Goal: Information Seeking & Learning: Learn about a topic

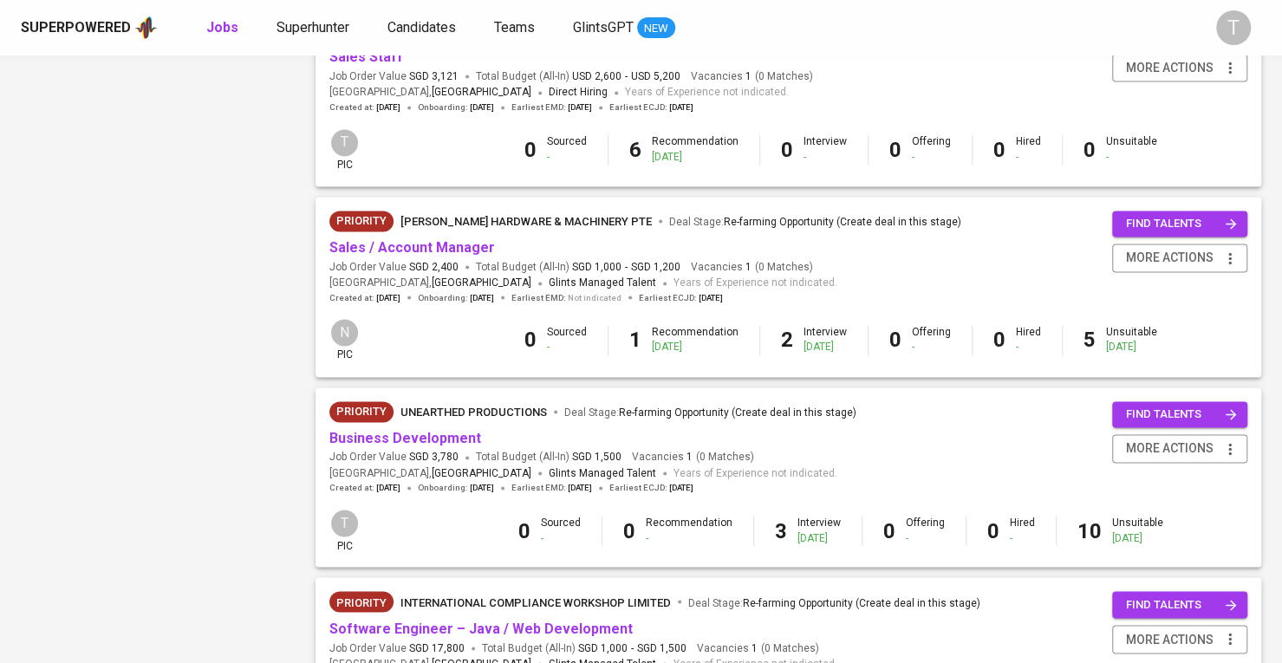
scroll to position [1474, 0]
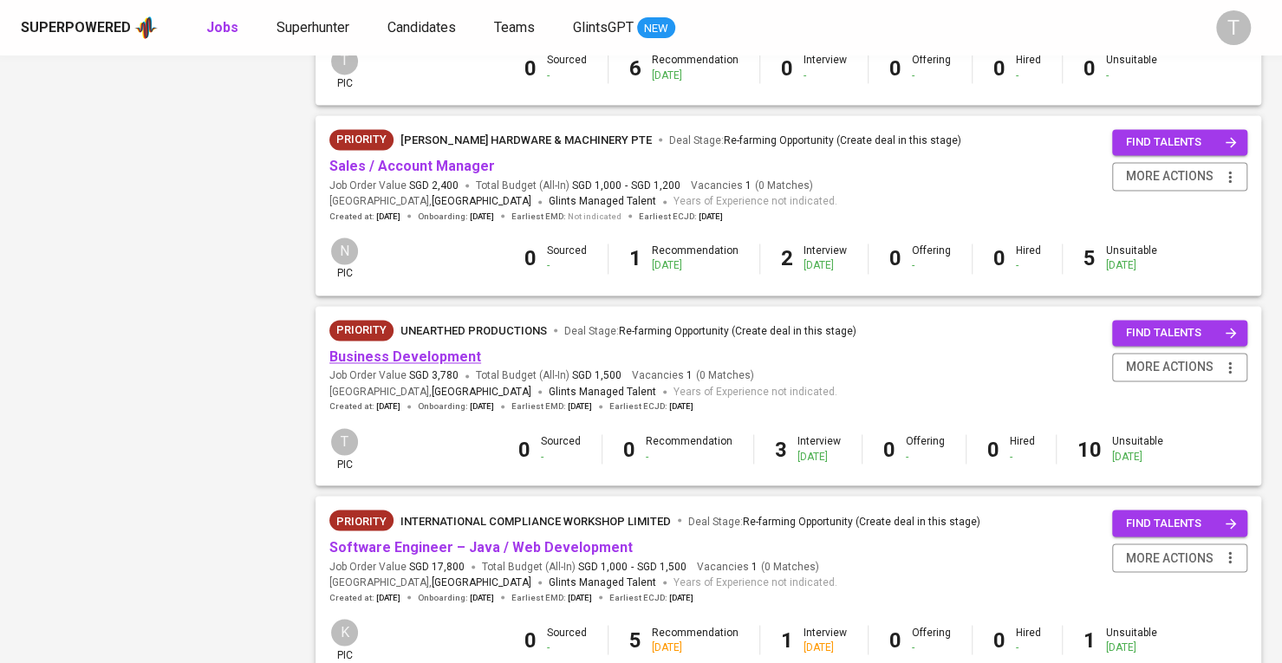
click at [388, 355] on link "Business Development" at bounding box center [405, 357] width 152 height 16
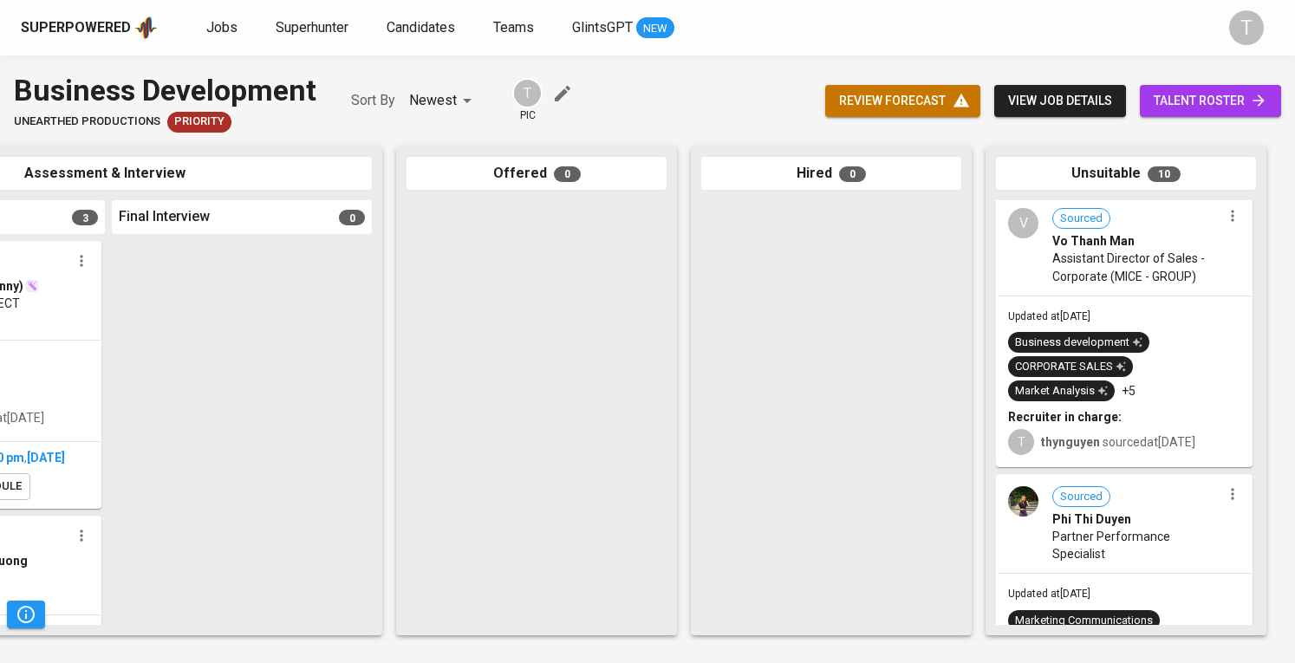
scroll to position [229, 0]
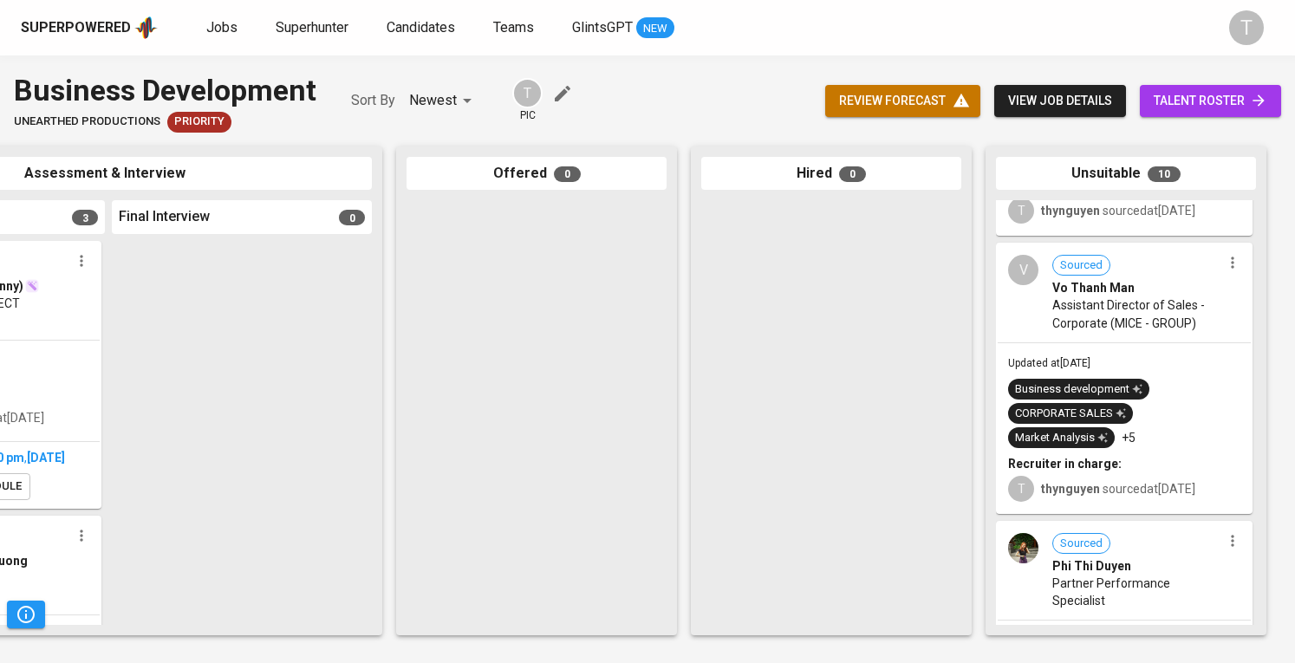
click at [1129, 318] on span "Assistant Director of Sales - Corporate (MICE - GROUP)" at bounding box center [1137, 314] width 169 height 35
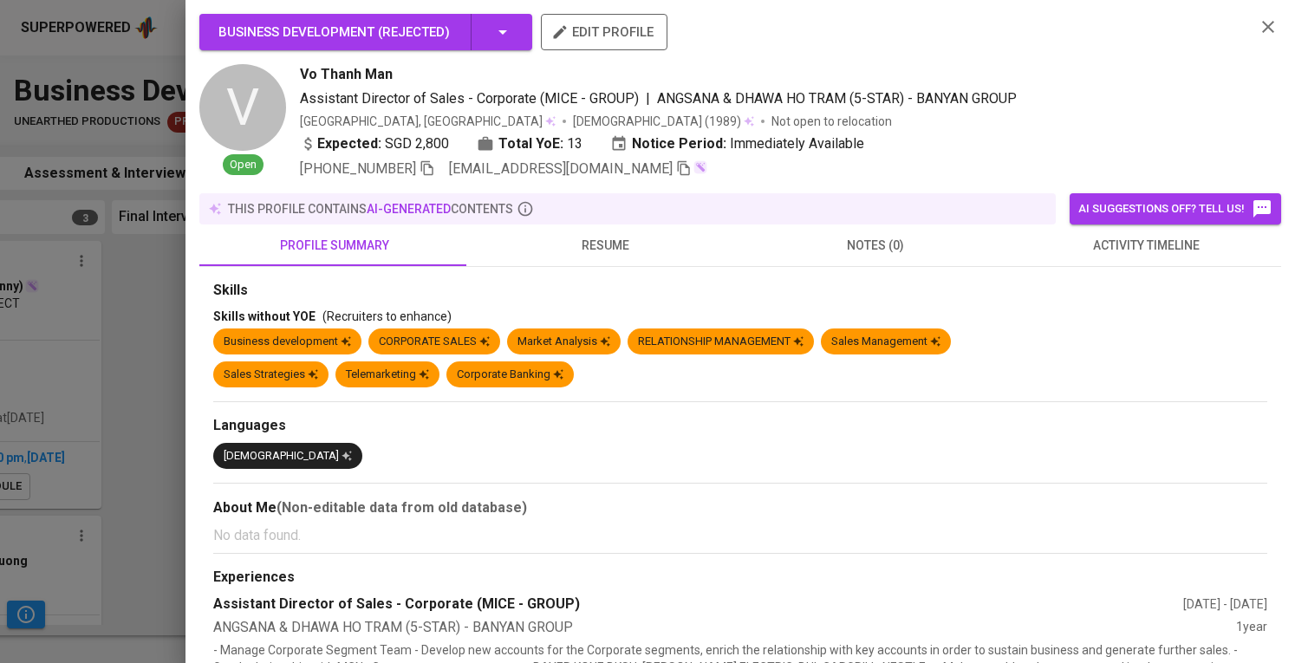
click at [676, 167] on icon "button" at bounding box center [684, 168] width 16 height 16
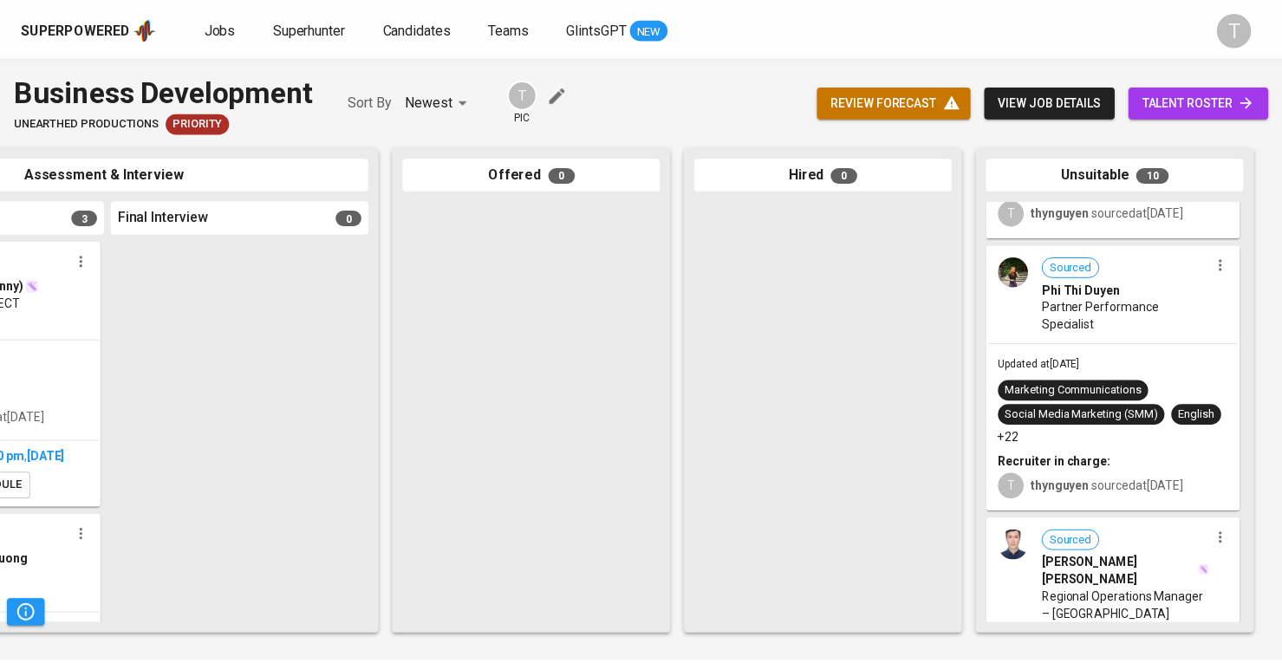
scroll to position [489, 0]
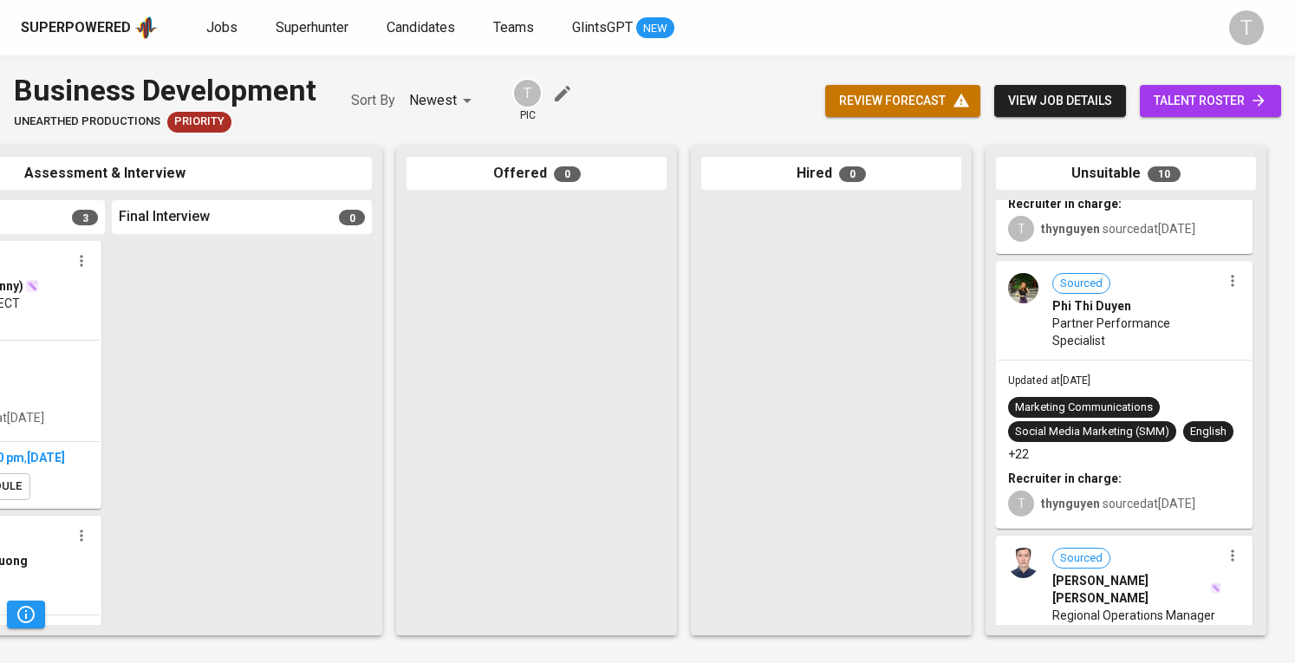
click at [1154, 376] on div "Updated at [DATE] Marketing Communications Social Media Marketing (SMM) English…" at bounding box center [1124, 444] width 253 height 166
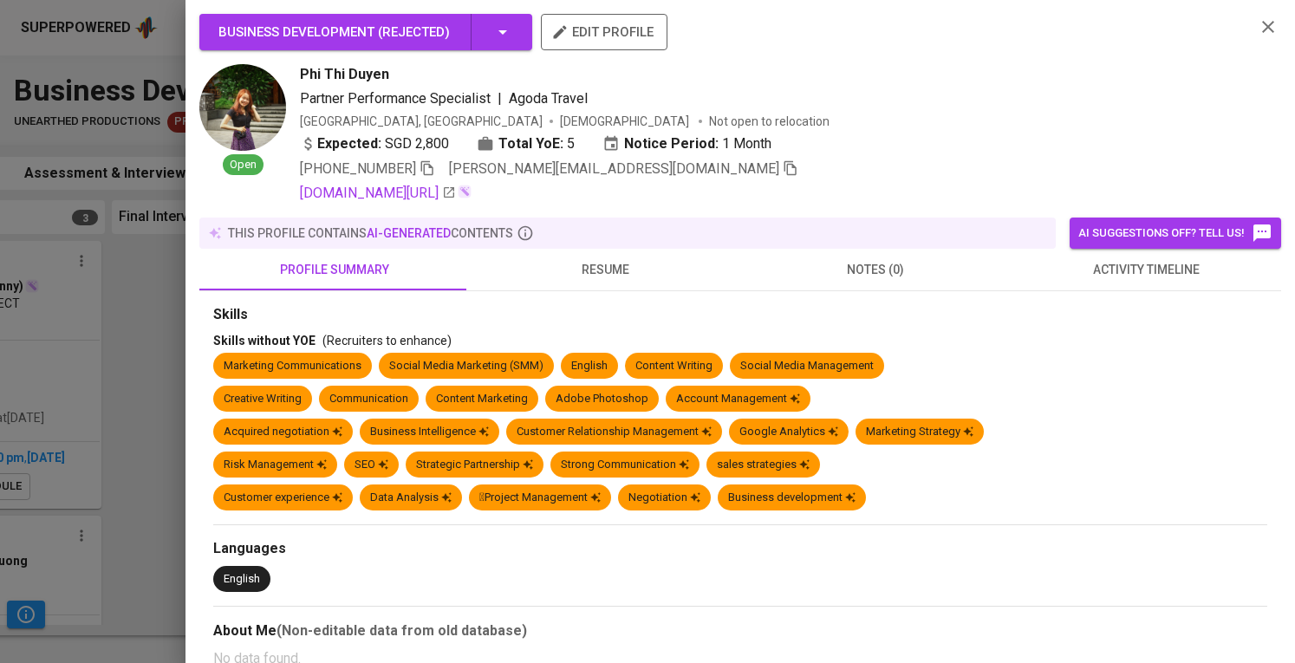
click at [783, 176] on span at bounding box center [791, 168] width 16 height 16
click at [194, 436] on div "Business Development ( Rejected ) edit profile Open Phi [PERSON_NAME] Partner P…" at bounding box center [741, 331] width 1110 height 663
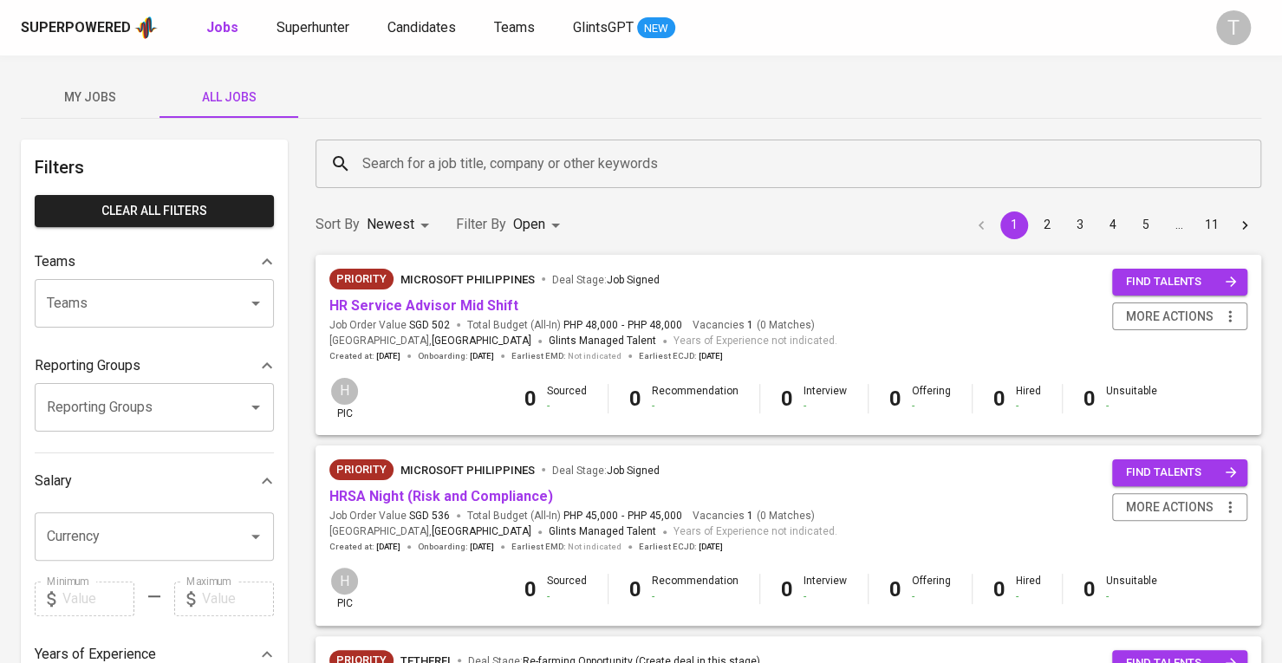
click at [163, 294] on input "Teams" at bounding box center [129, 303] width 175 height 33
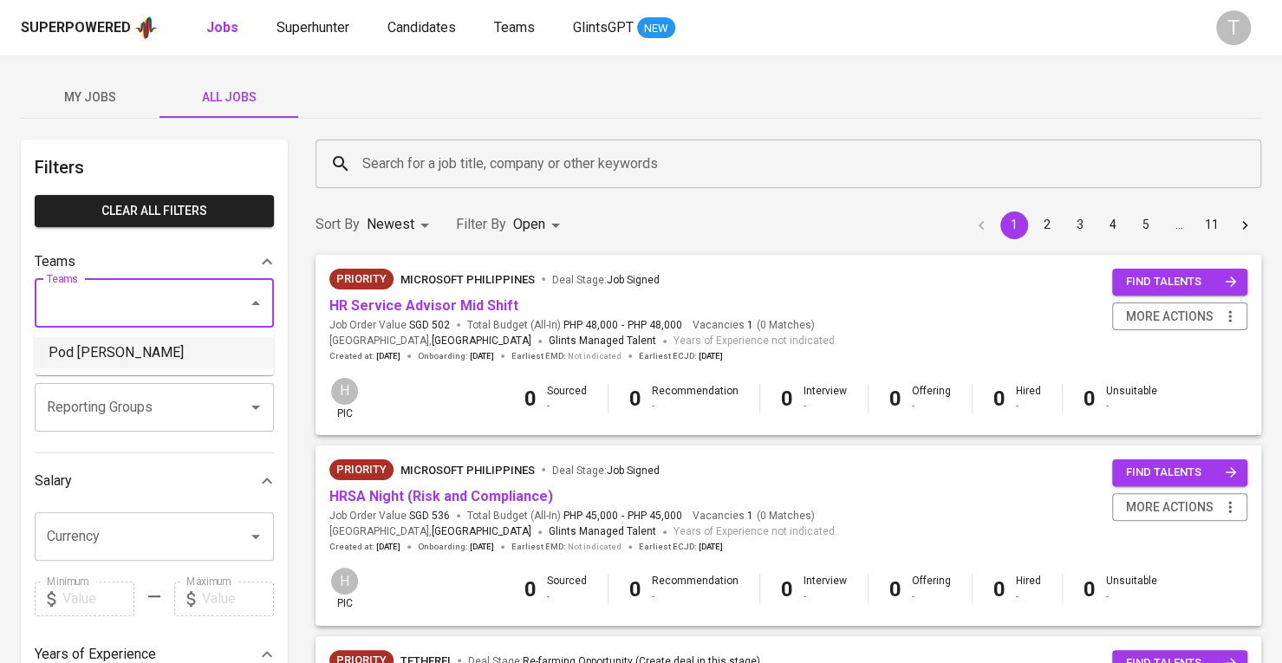
drag, startPoint x: 166, startPoint y: 345, endPoint x: 187, endPoint y: 342, distance: 21.0
click at [167, 345] on li "Pod [PERSON_NAME]" at bounding box center [154, 352] width 239 height 31
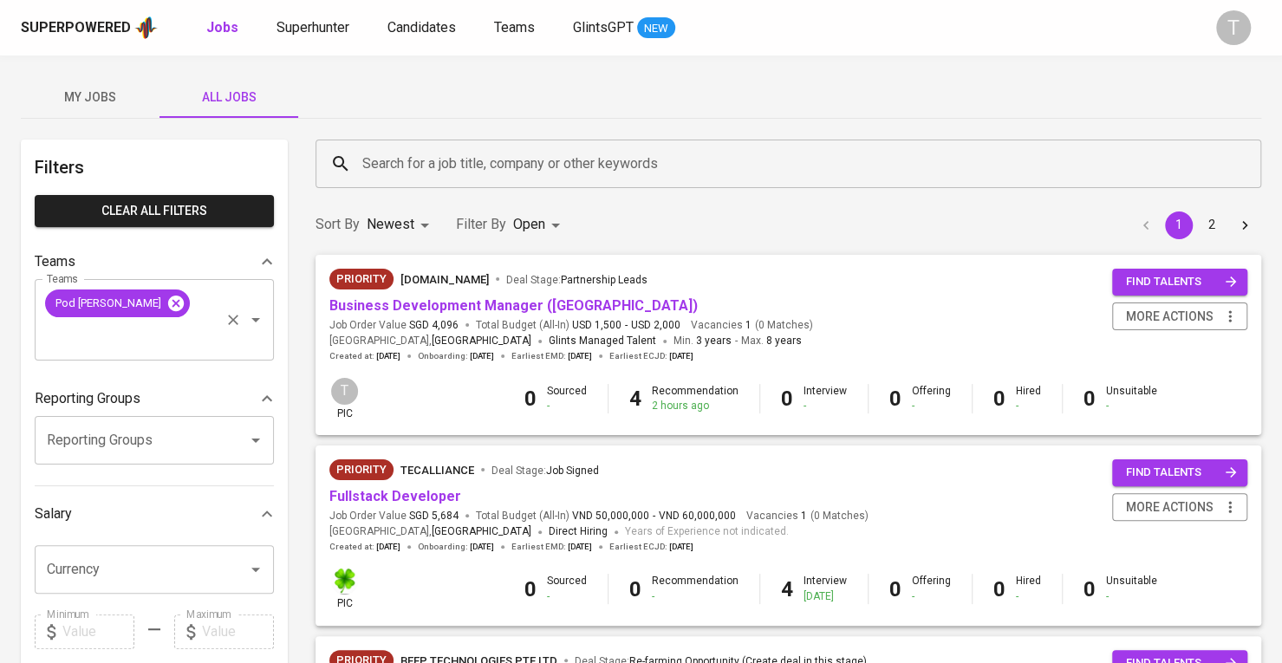
click at [168, 304] on icon at bounding box center [176, 303] width 16 height 16
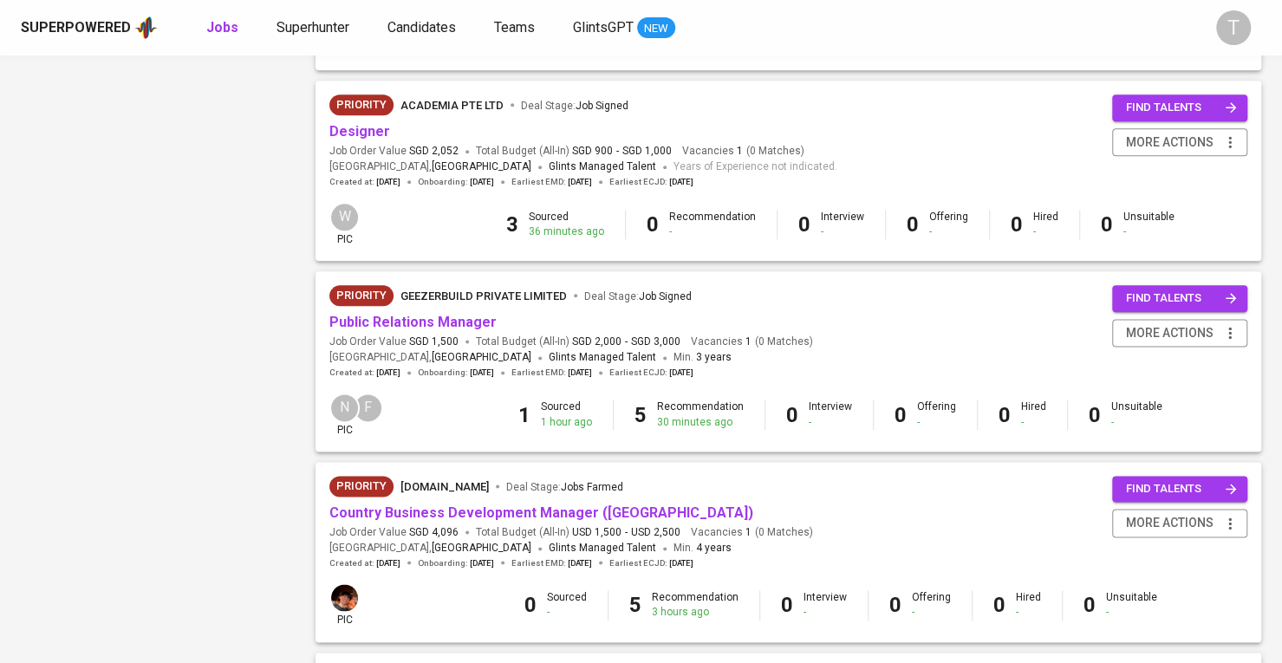
scroll to position [1214, 0]
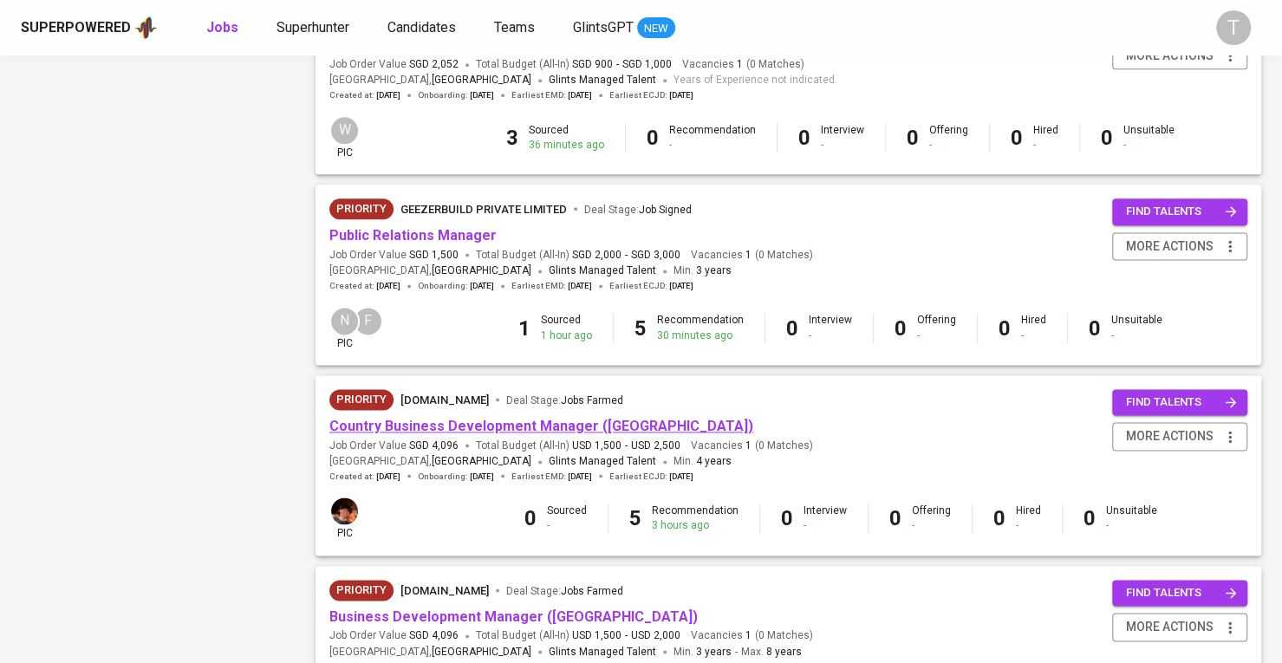
click at [587, 433] on link "Country Business Development Manager ([GEOGRAPHIC_DATA])" at bounding box center [541, 426] width 424 height 16
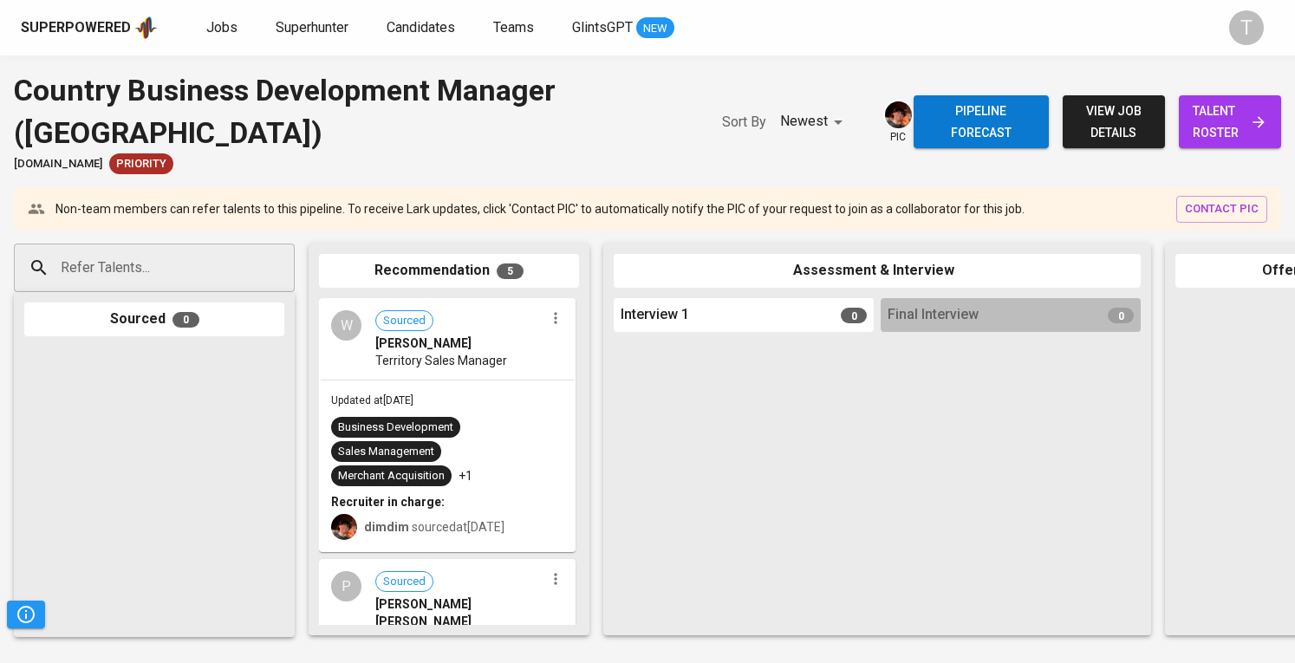
click at [484, 382] on div "Updated at [DATE] Business Development Sales Management Merchant Acquisition +1…" at bounding box center [447, 466] width 253 height 170
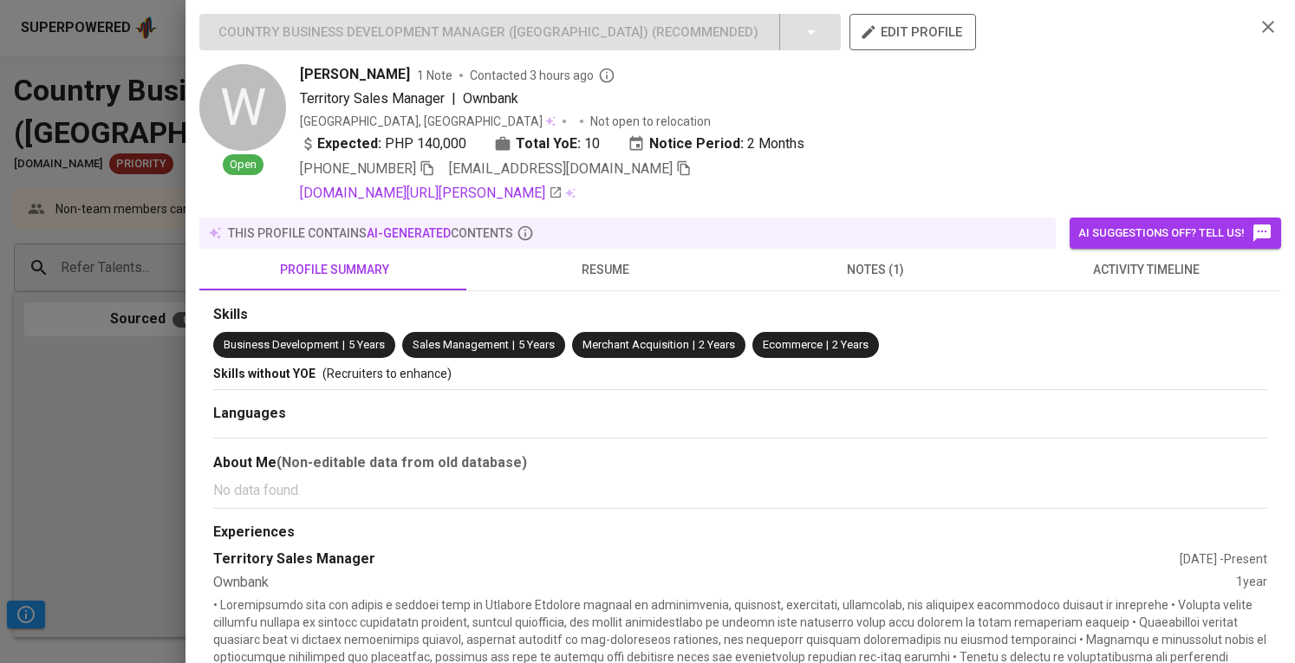
click at [560, 266] on span "resume" at bounding box center [605, 270] width 250 height 22
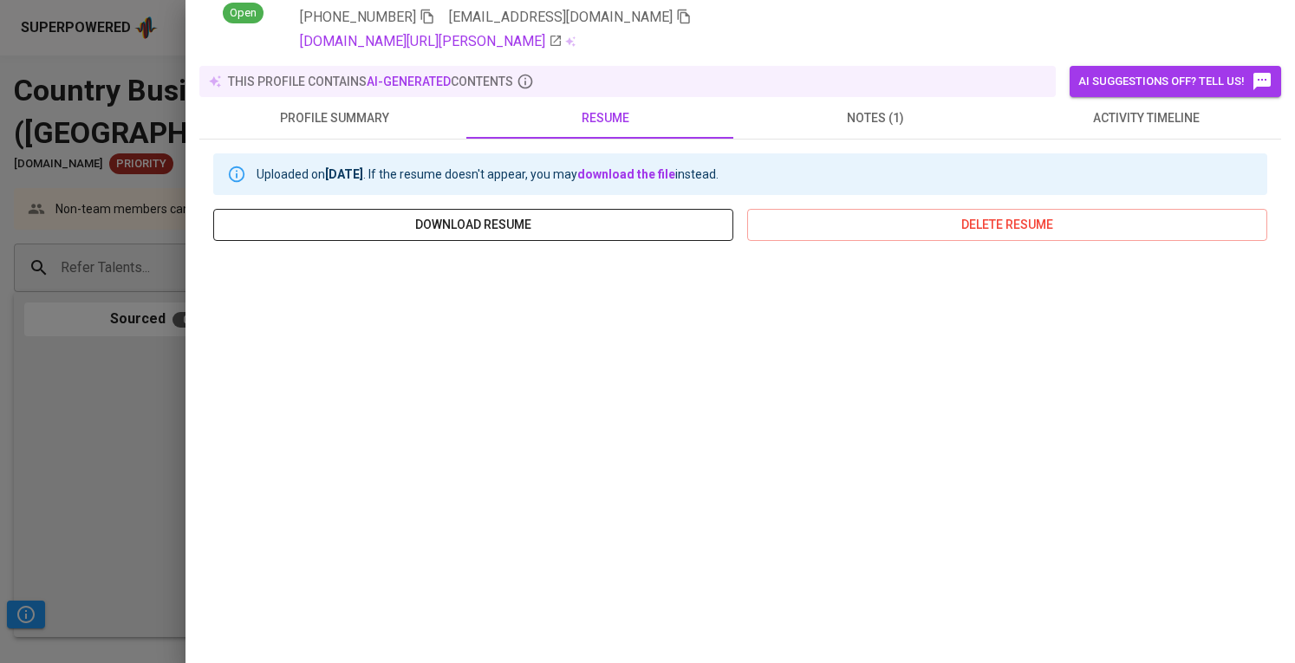
scroll to position [290, 0]
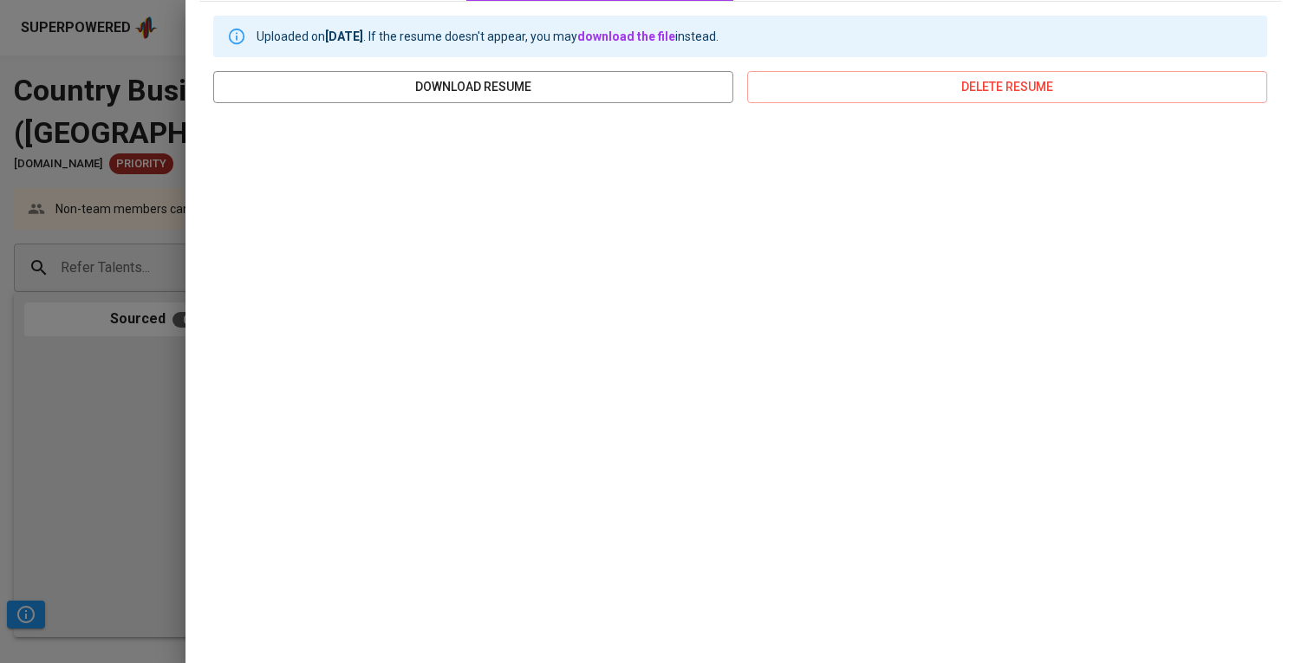
click at [144, 506] on div at bounding box center [647, 331] width 1295 height 663
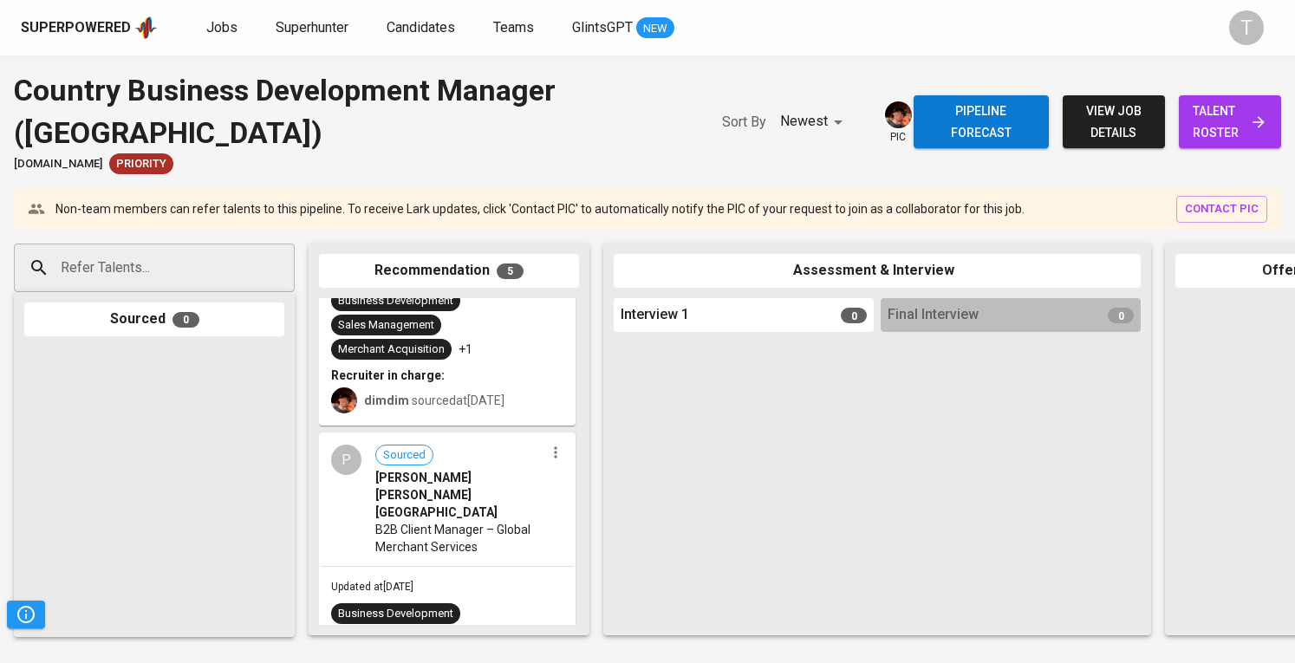
scroll to position [173, 0]
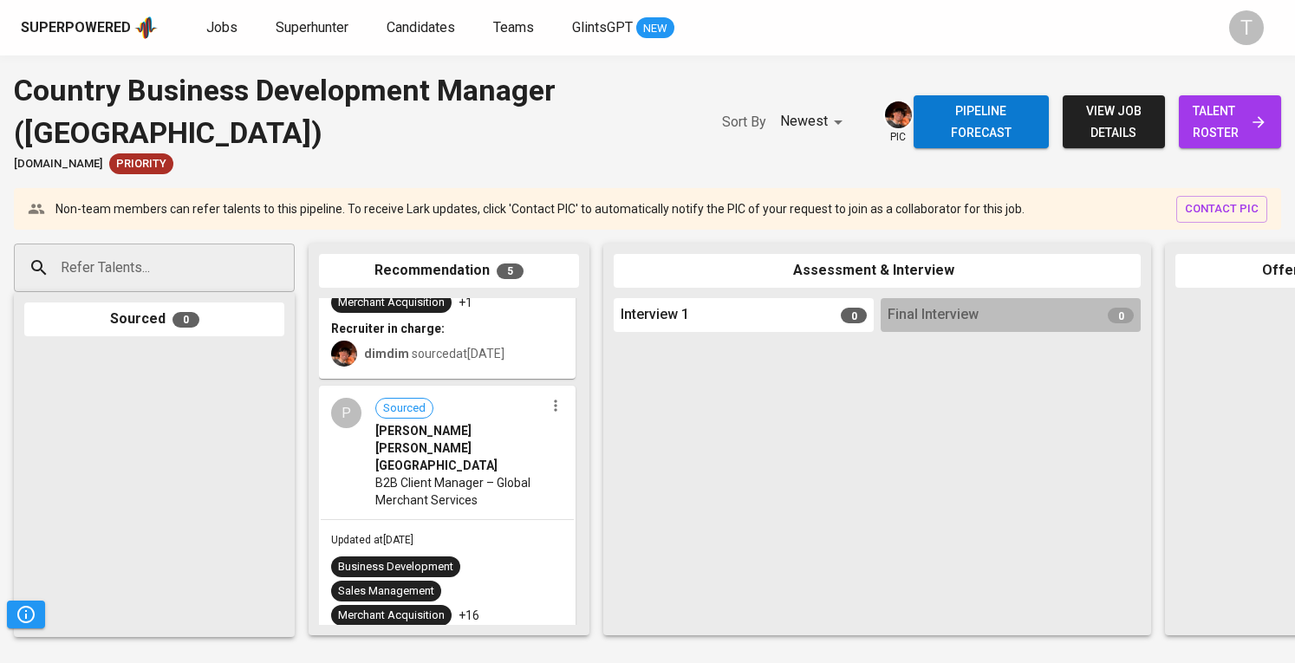
click at [499, 474] on span "B2B Client Manager – Global Merchant Services" at bounding box center [459, 491] width 169 height 35
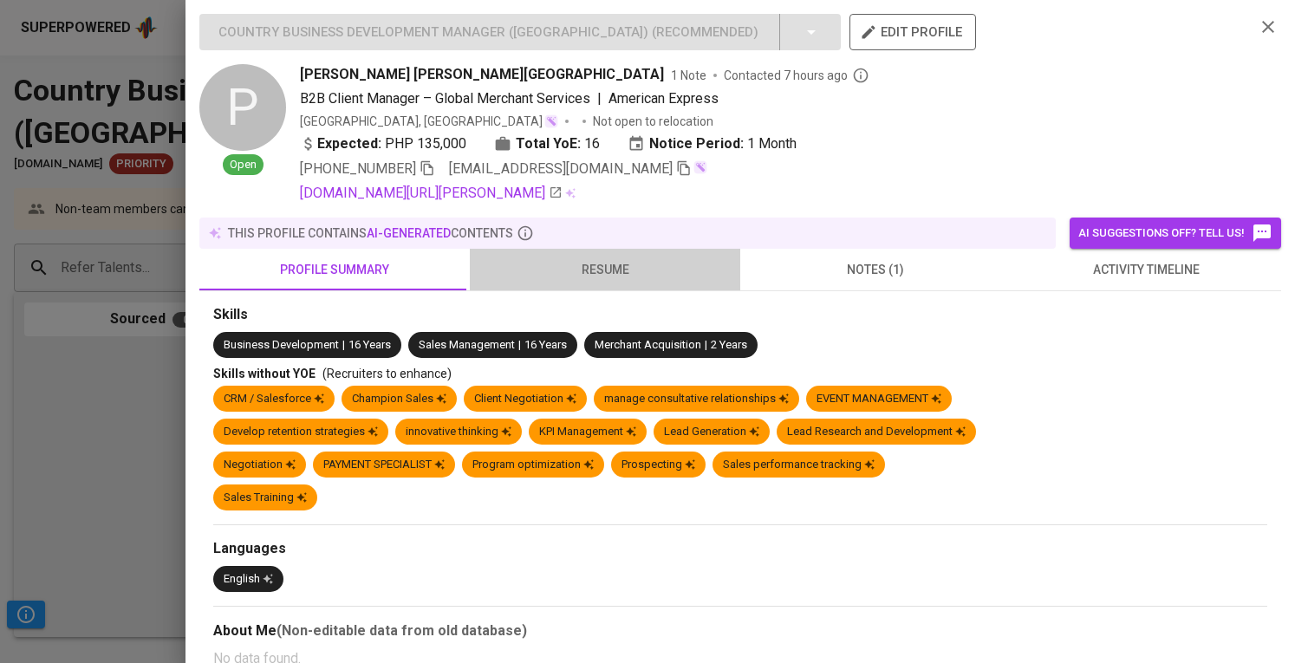
click at [616, 257] on button "resume" at bounding box center [605, 270] width 271 height 42
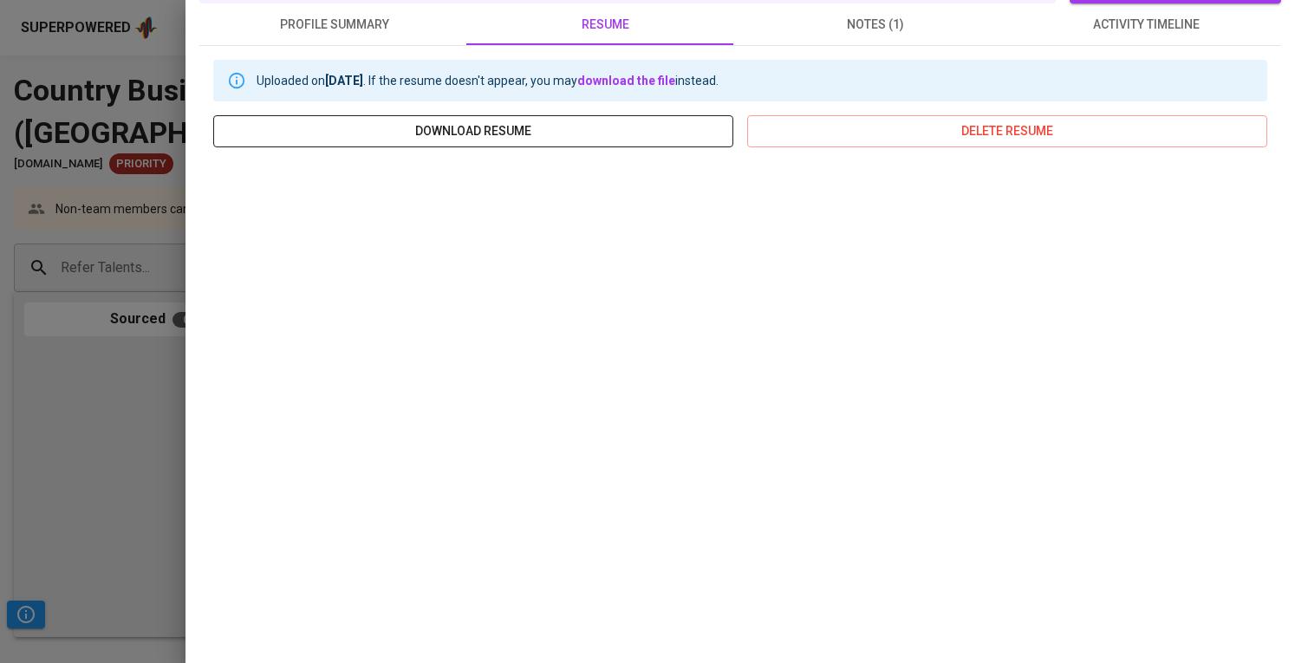
scroll to position [290, 0]
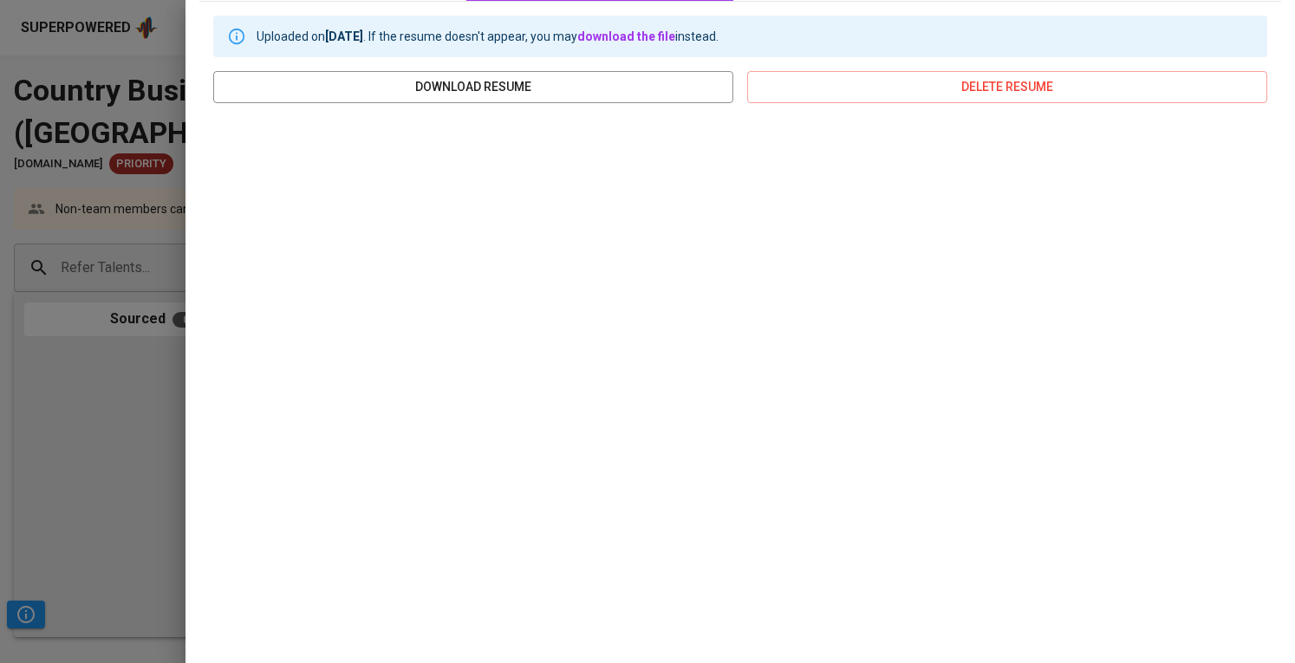
click at [161, 492] on div at bounding box center [647, 331] width 1295 height 663
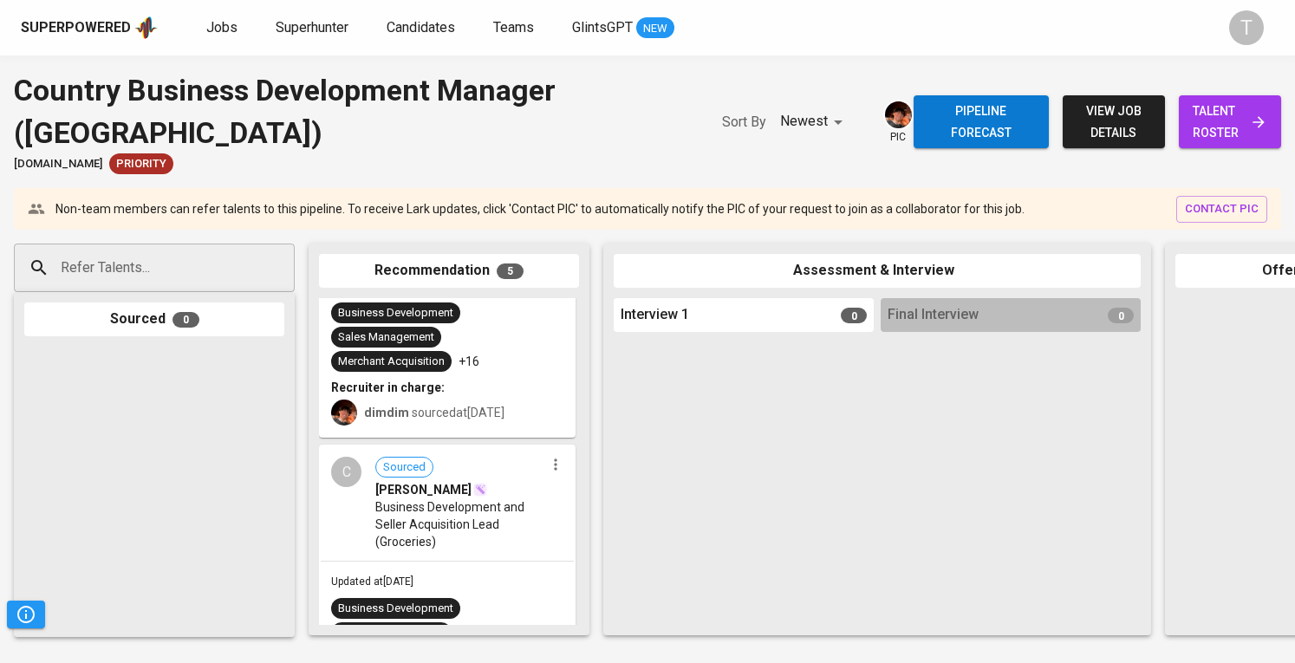
scroll to position [434, 0]
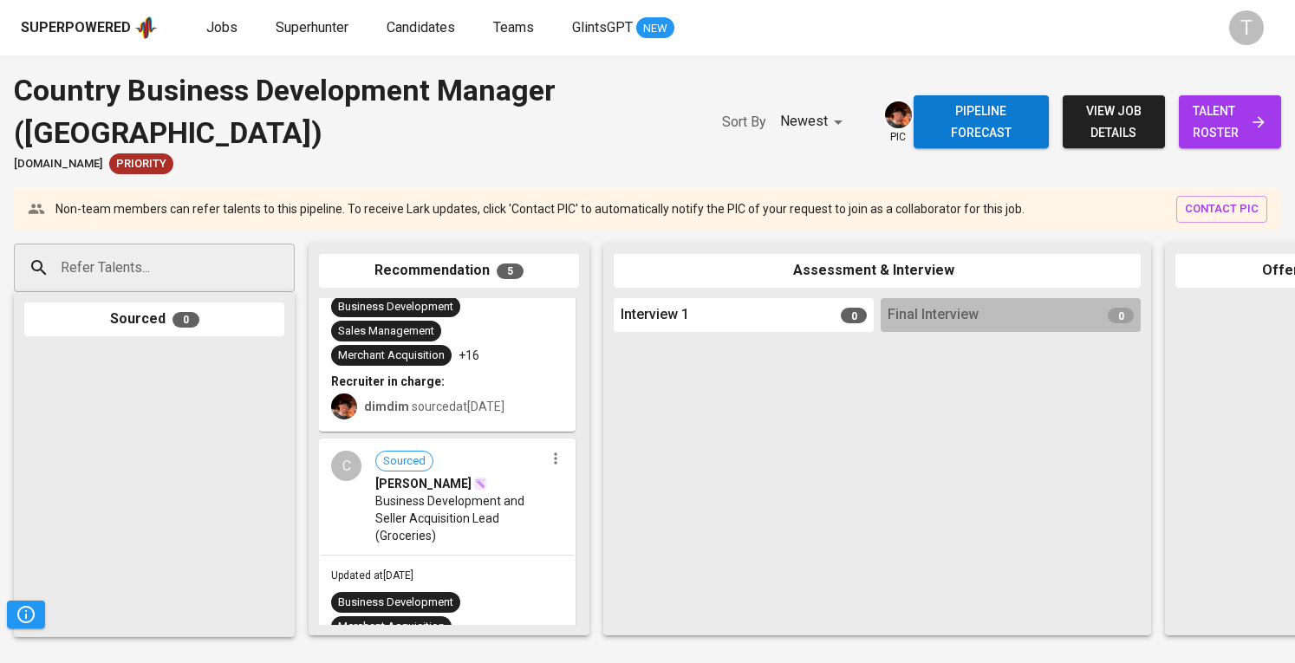
click at [525, 502] on span "Business Development and Seller Acquisition Lead (Groceries)" at bounding box center [459, 518] width 169 height 52
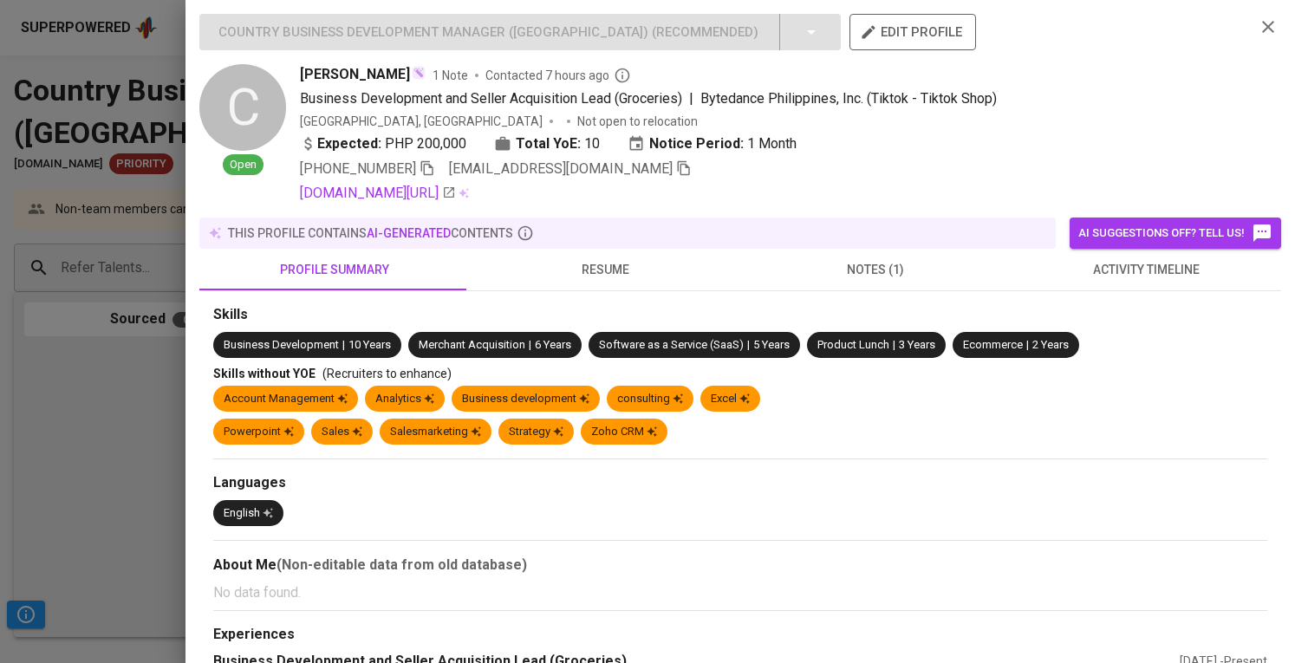
click at [590, 270] on span "resume" at bounding box center [605, 270] width 250 height 22
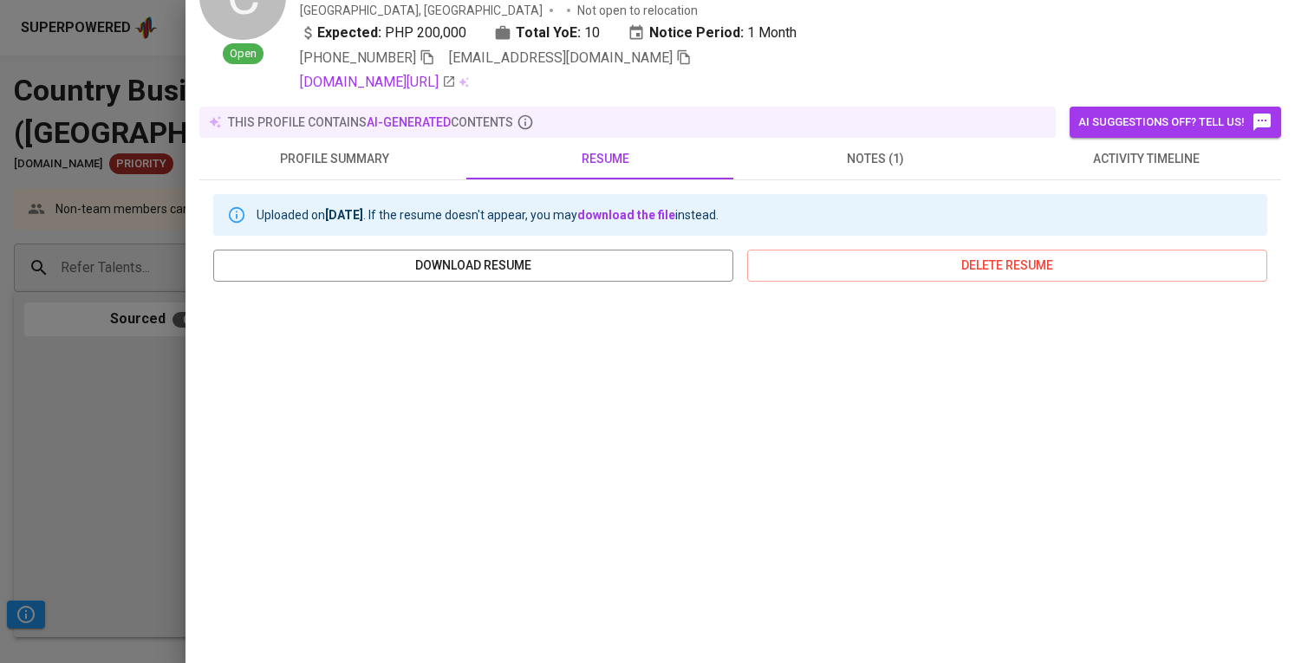
scroll to position [173, 0]
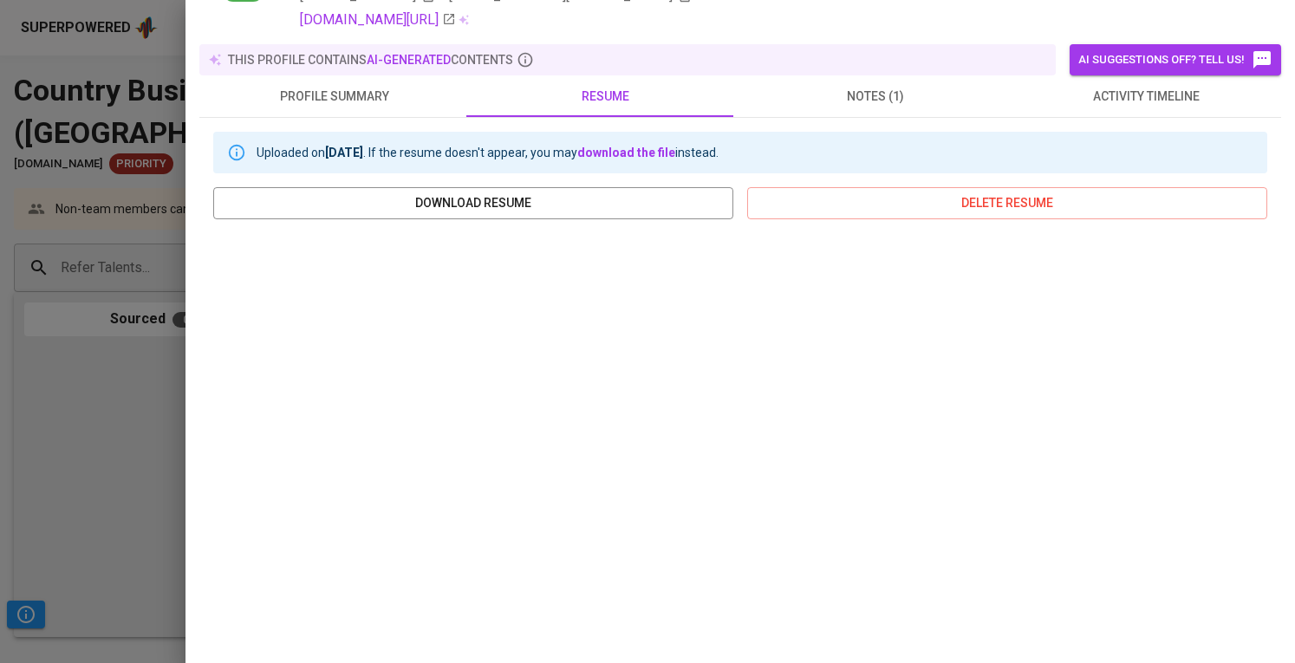
click at [179, 378] on div at bounding box center [647, 331] width 1295 height 663
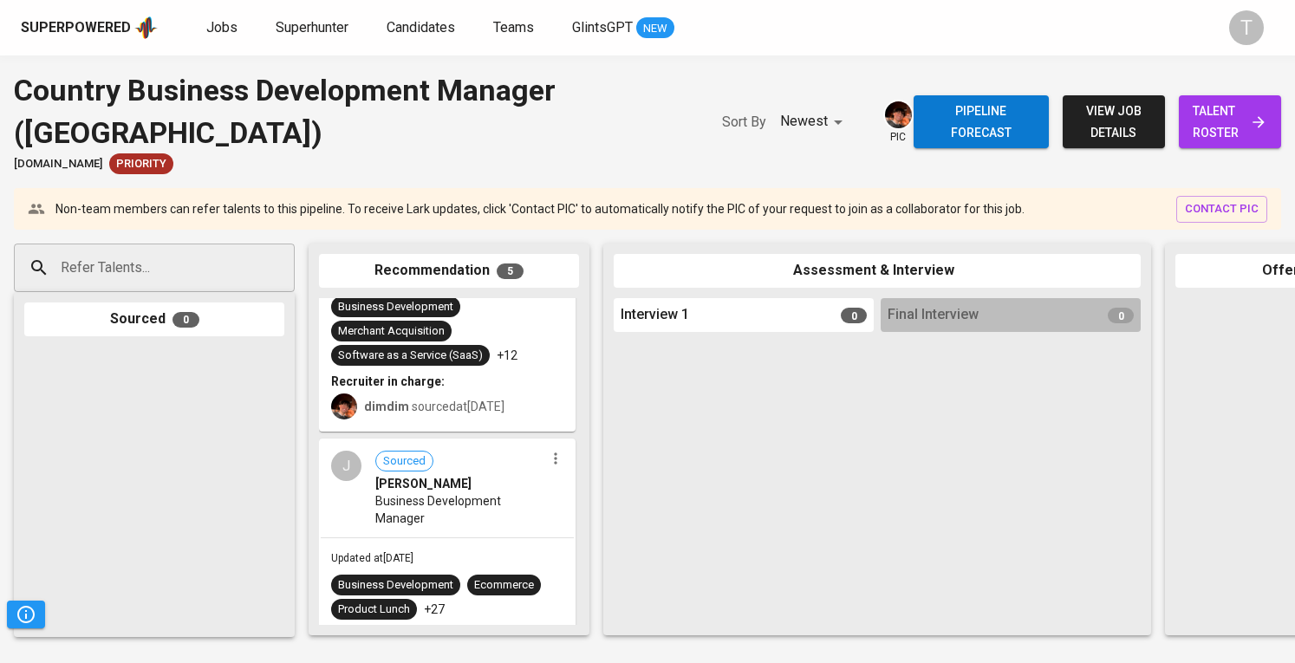
scroll to position [780, 0]
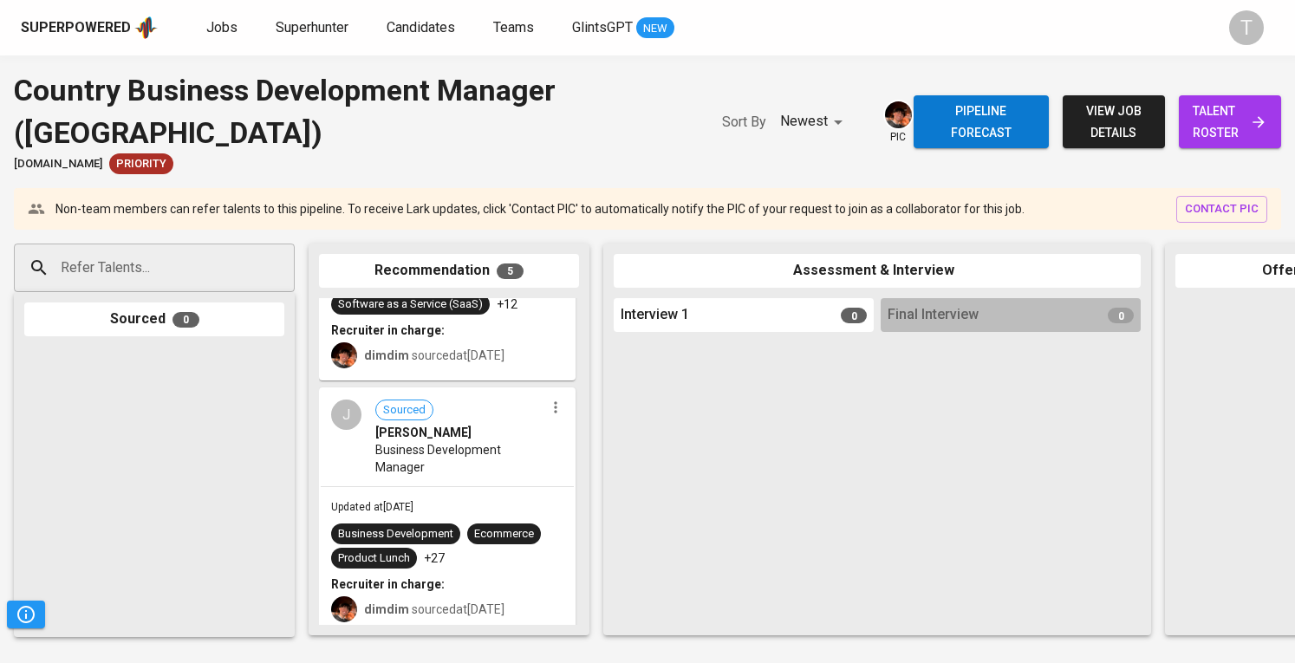
click at [478, 441] on span "Business Development Manager" at bounding box center [459, 458] width 169 height 35
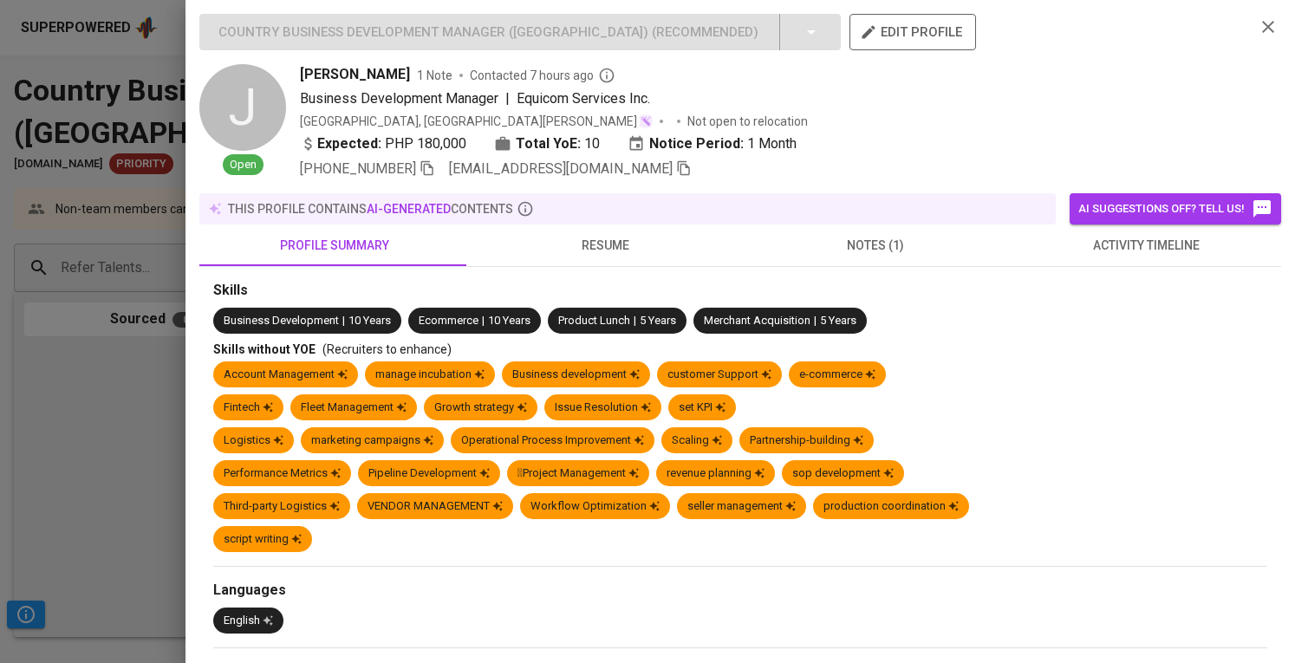
click at [597, 245] on span "resume" at bounding box center [605, 246] width 250 height 22
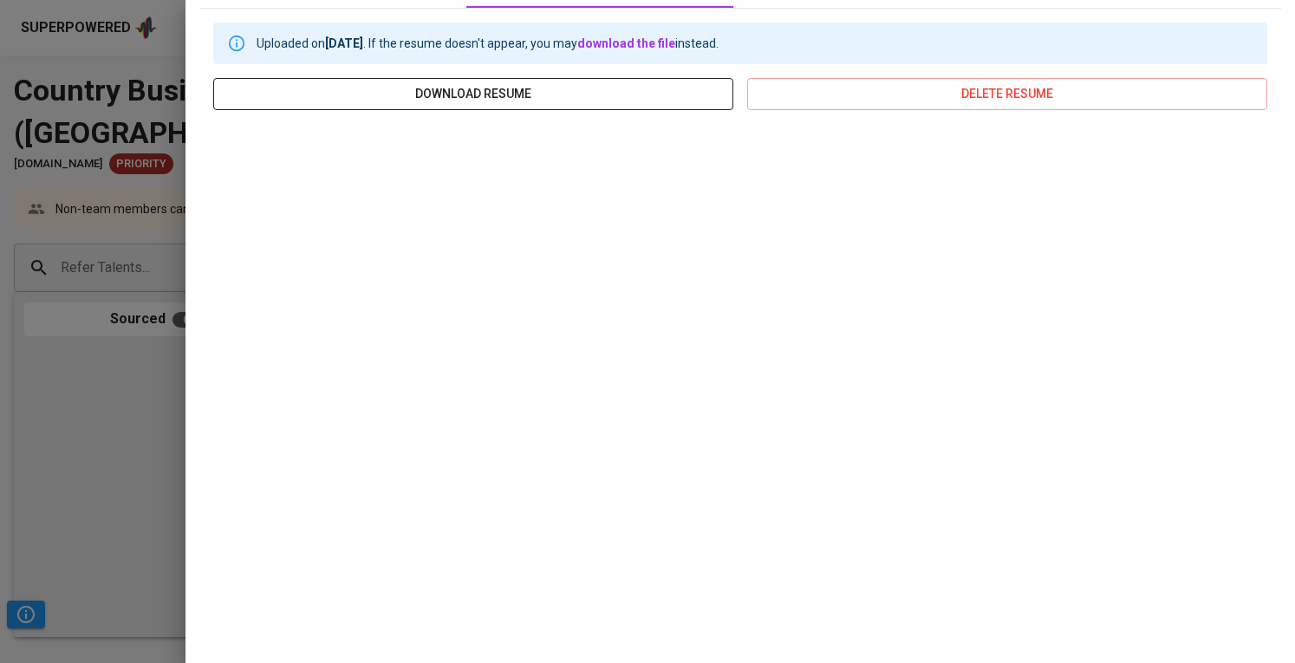
scroll to position [260, 0]
click at [186, 443] on div "Country Business Development Manager ([GEOGRAPHIC_DATA]) ( Recommended ) edit p…" at bounding box center [741, 331] width 1110 height 663
click at [120, 464] on div at bounding box center [647, 331] width 1295 height 663
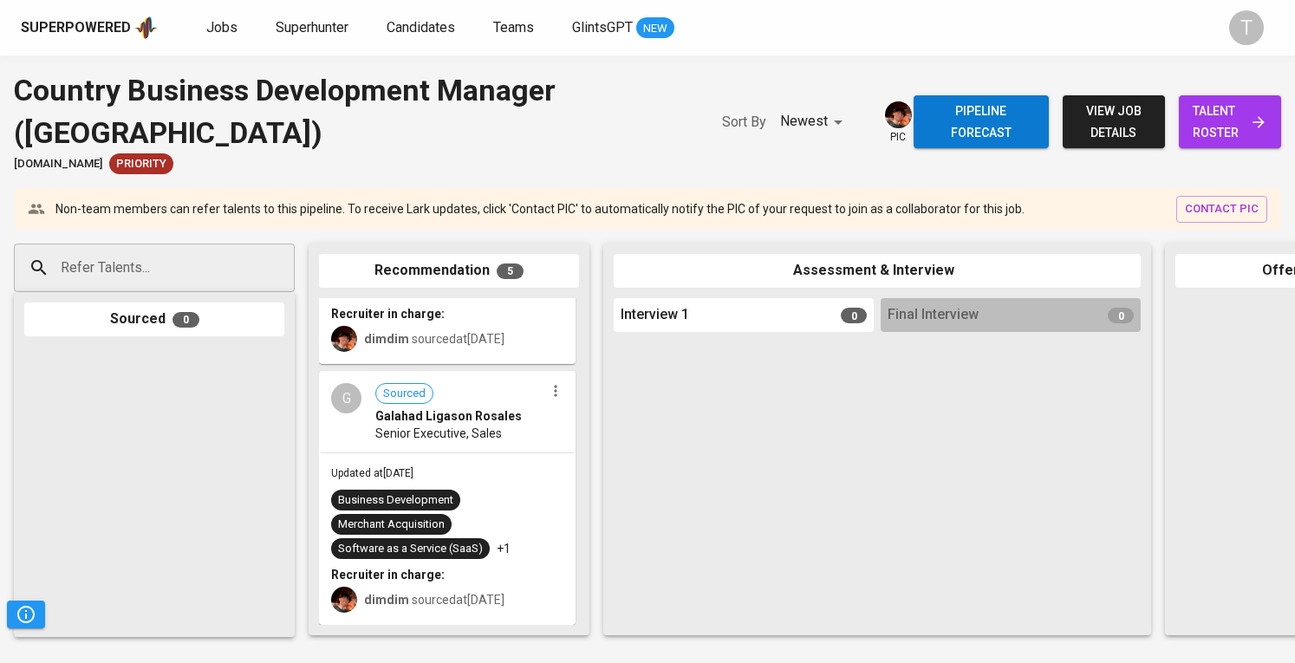
scroll to position [1005, 0]
click at [408, 425] on span "Senior Executive, Sales" at bounding box center [438, 433] width 127 height 17
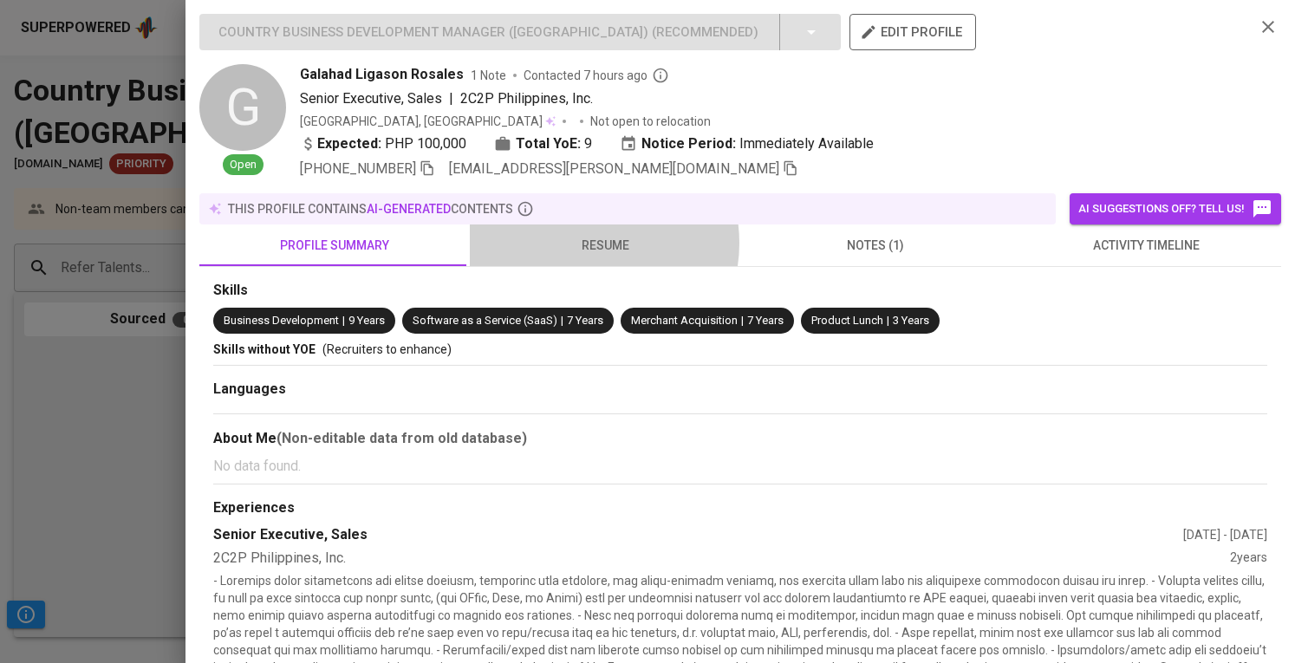
click at [590, 243] on span "resume" at bounding box center [605, 246] width 250 height 22
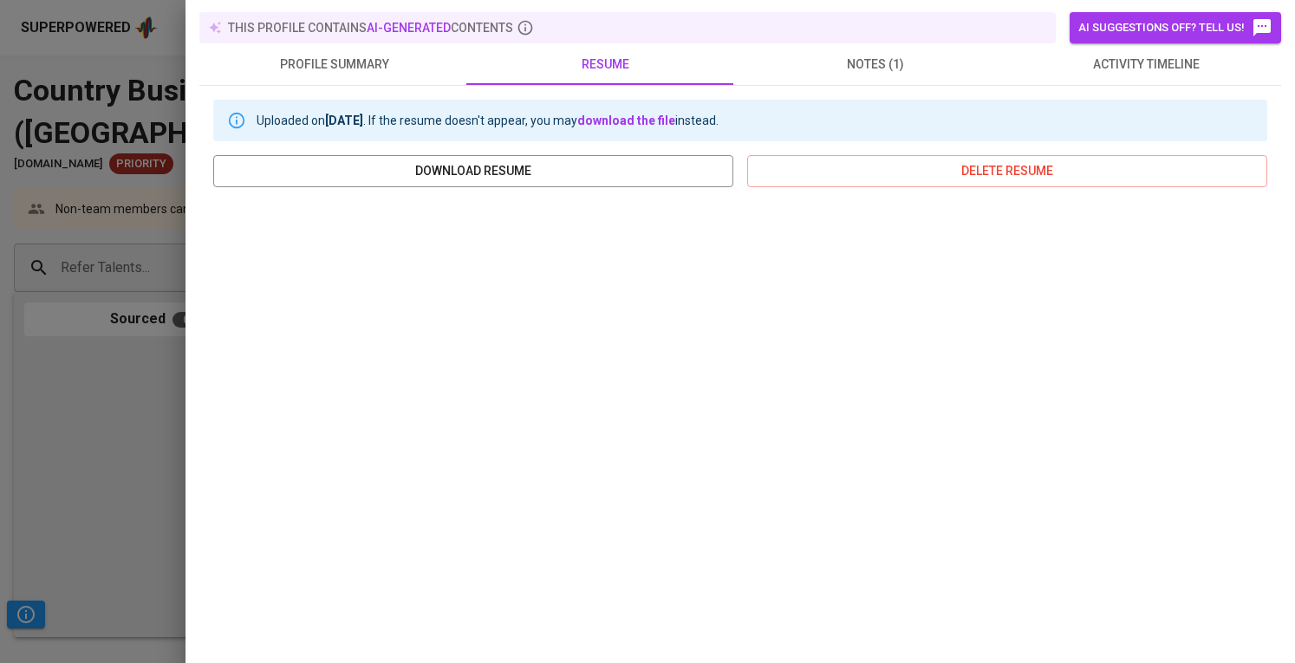
scroll to position [265, 0]
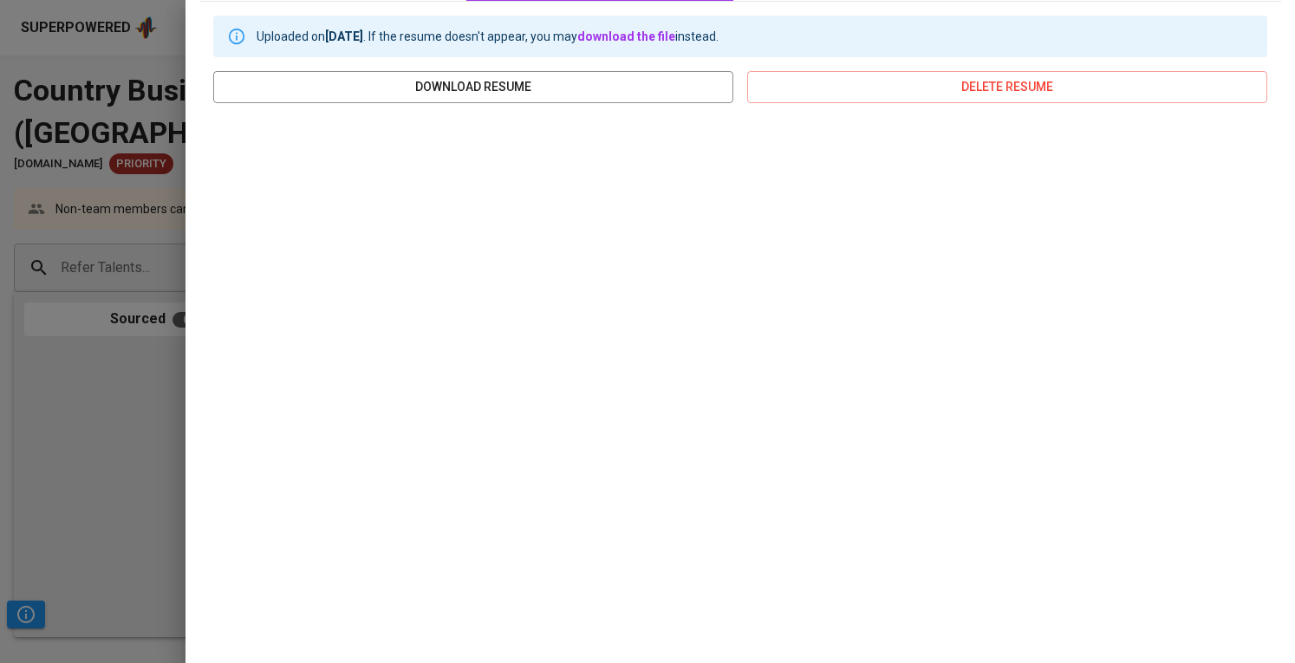
click at [113, 400] on div at bounding box center [647, 331] width 1295 height 663
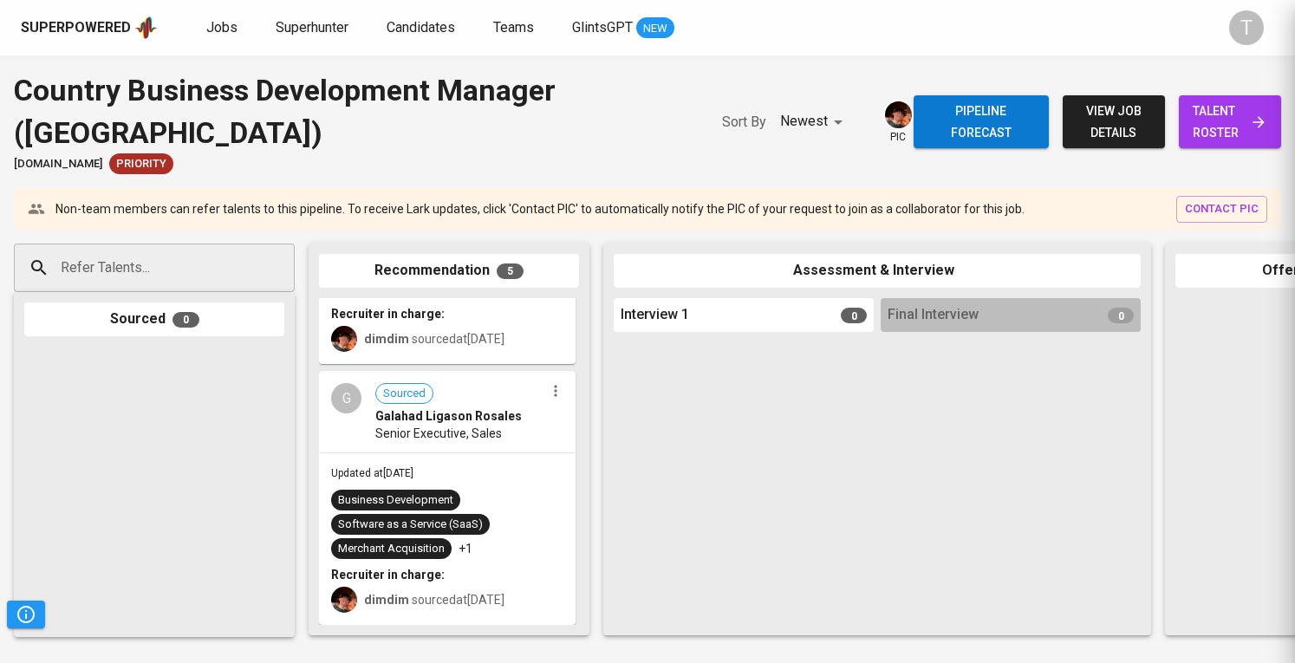
scroll to position [0, 0]
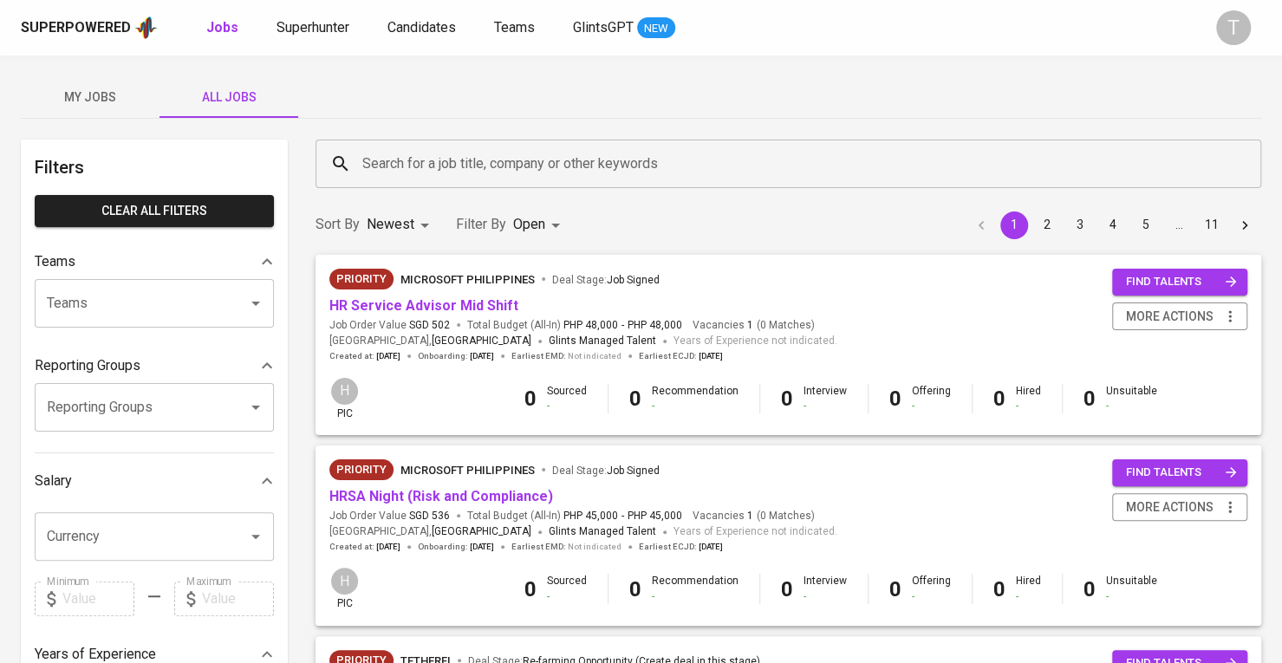
click at [170, 303] on input "Teams" at bounding box center [129, 303] width 175 height 33
click at [182, 354] on div "Reporting Groups" at bounding box center [154, 366] width 239 height 35
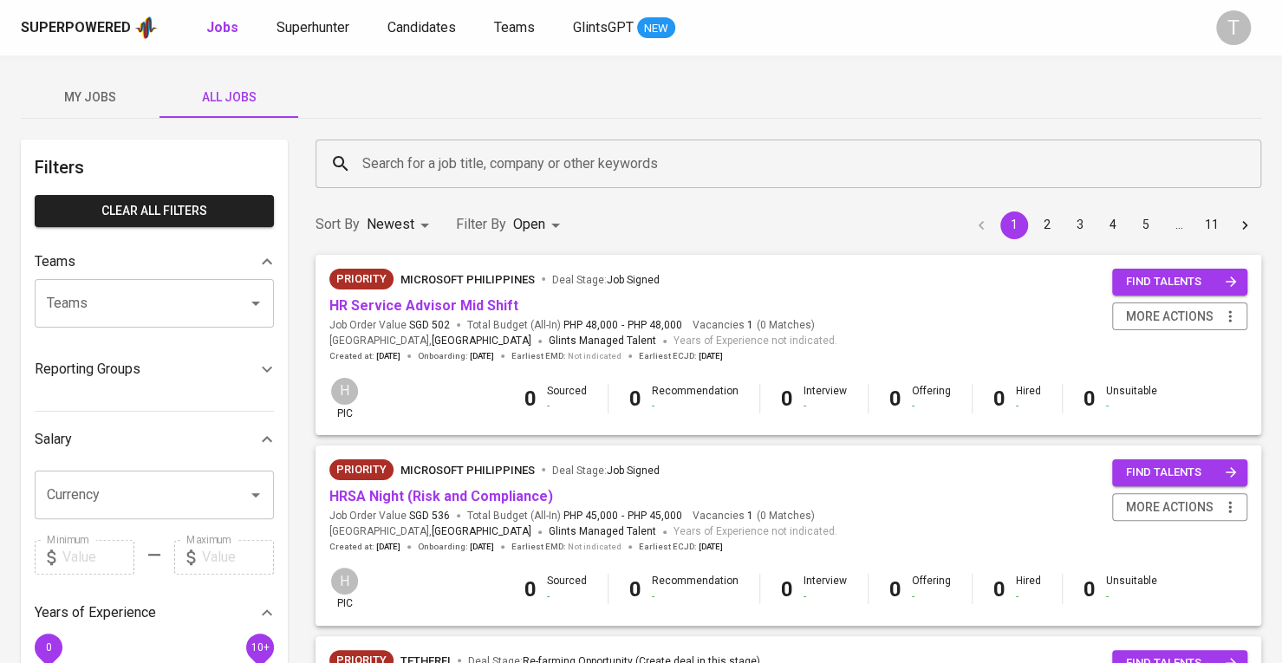
click at [191, 304] on input "Teams" at bounding box center [129, 303] width 175 height 33
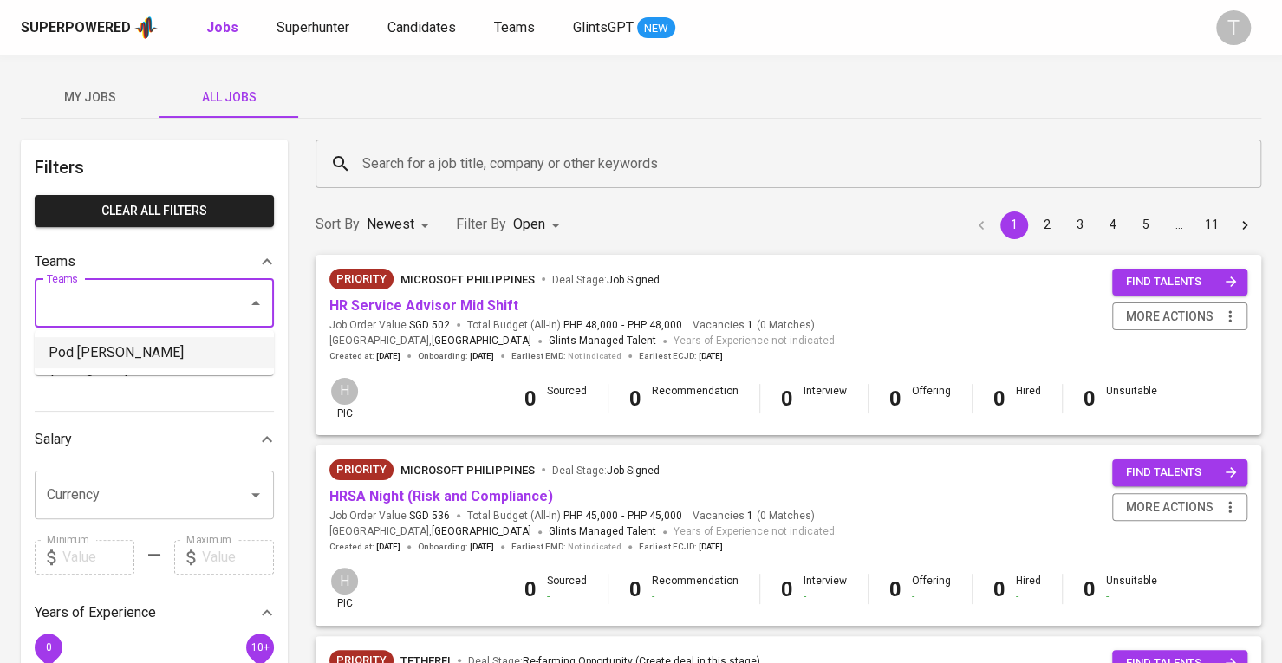
drag, startPoint x: 187, startPoint y: 344, endPoint x: 85, endPoint y: 350, distance: 102.5
click at [187, 344] on li "Pod [PERSON_NAME]" at bounding box center [154, 352] width 239 height 31
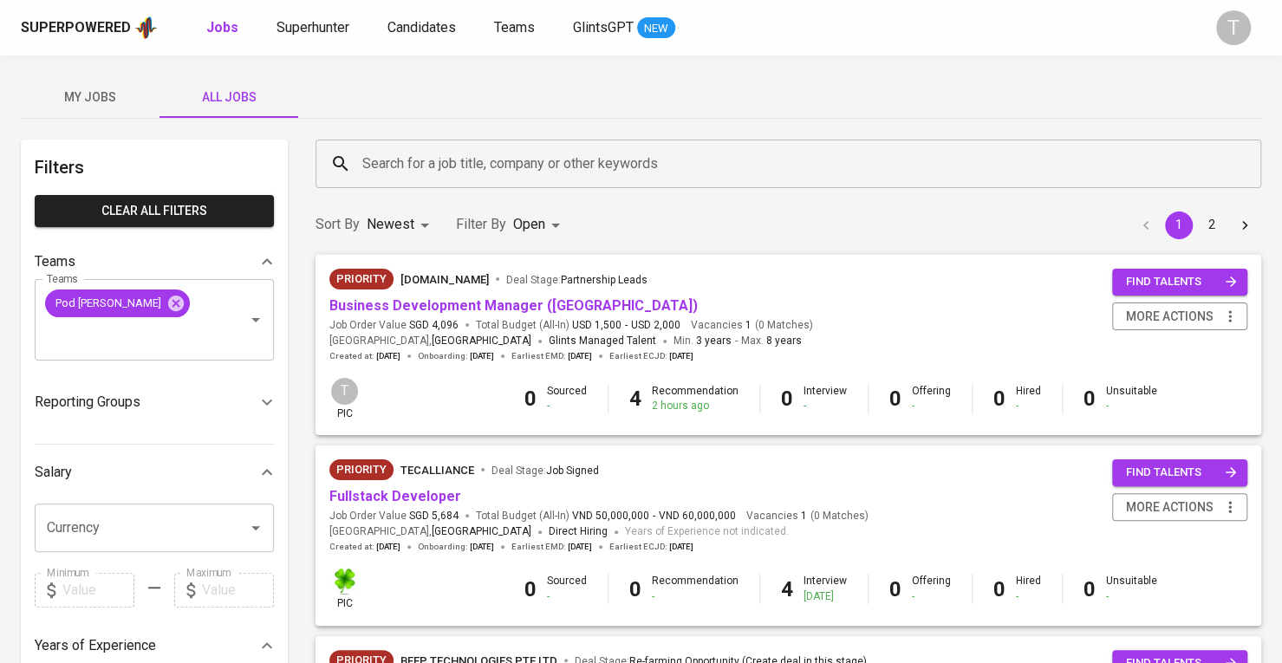
click at [123, 392] on p "Reporting Groups" at bounding box center [88, 402] width 106 height 21
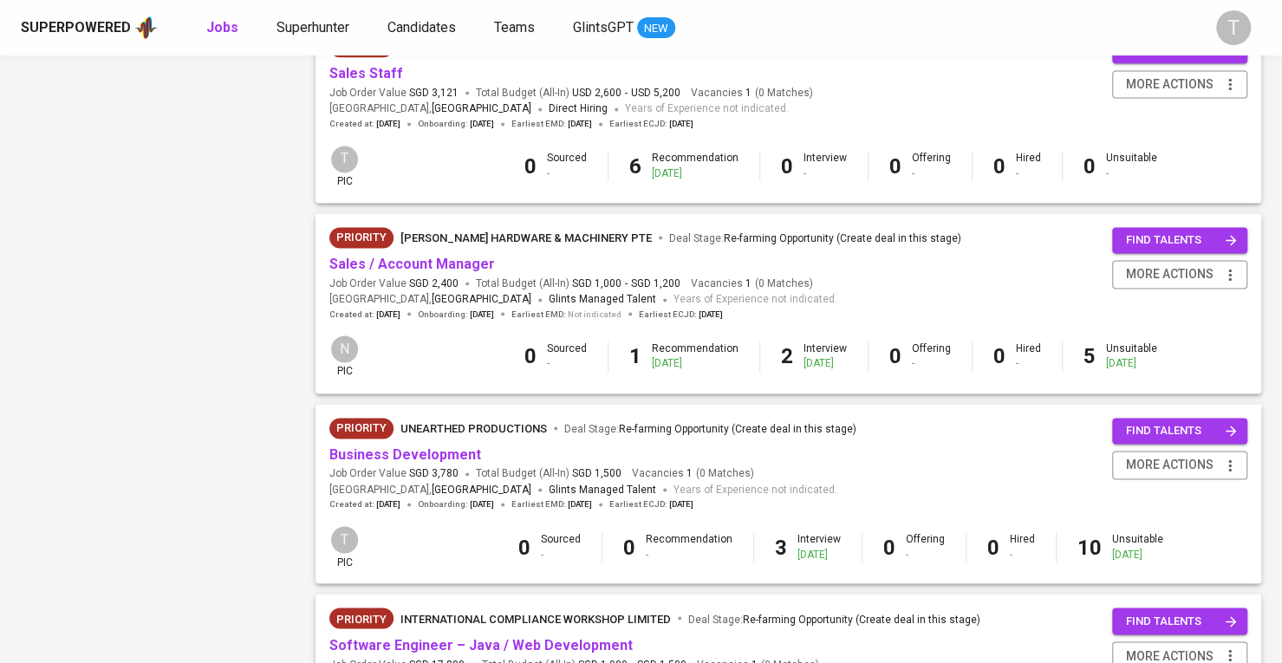
scroll to position [1474, 0]
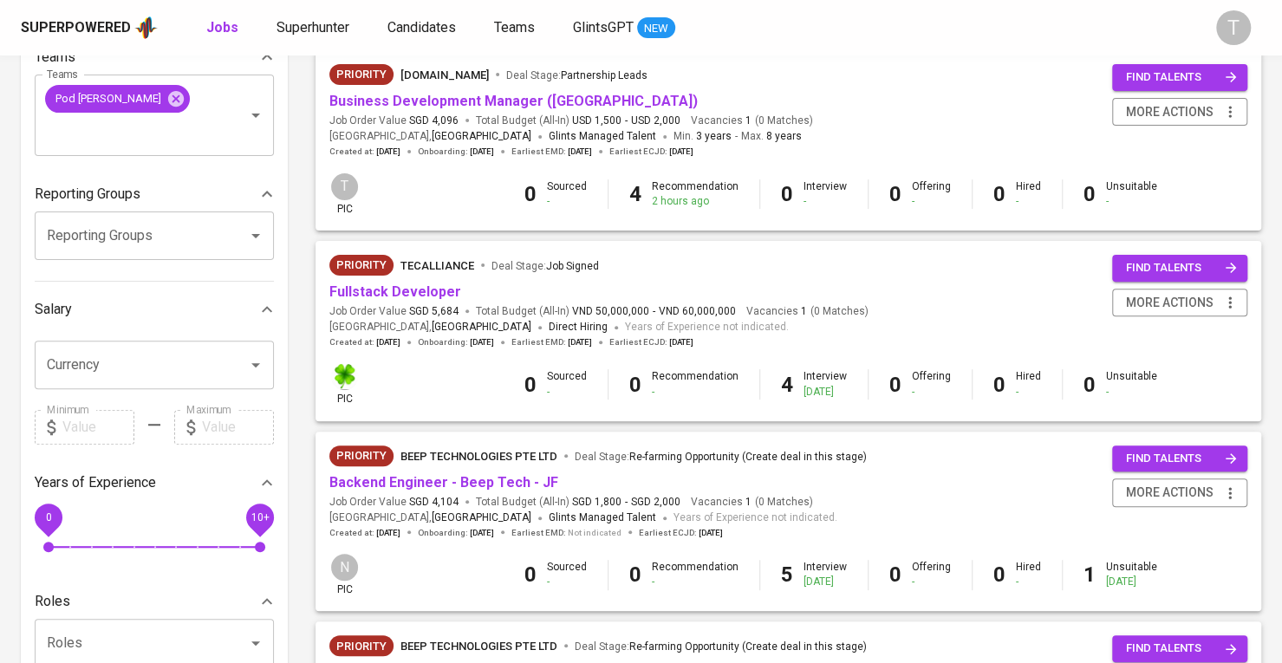
scroll to position [42, 0]
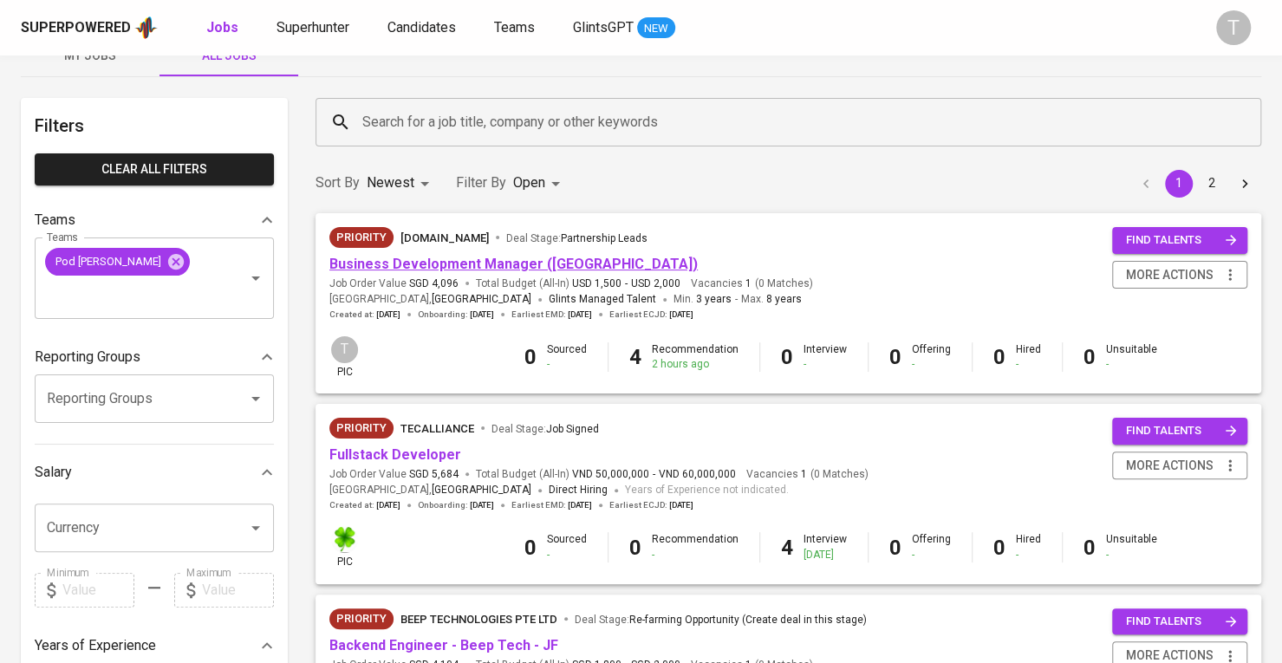
click at [515, 266] on link "Business Development Manager ([GEOGRAPHIC_DATA])" at bounding box center [513, 264] width 368 height 16
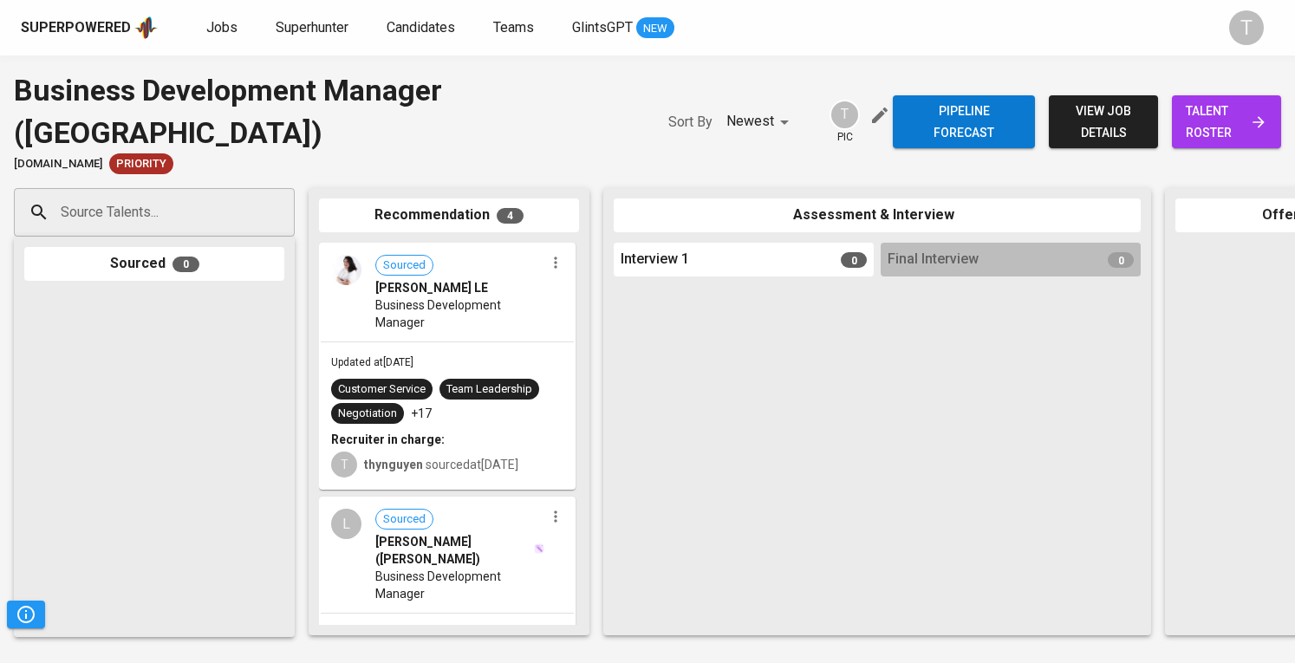
scroll to position [519, 0]
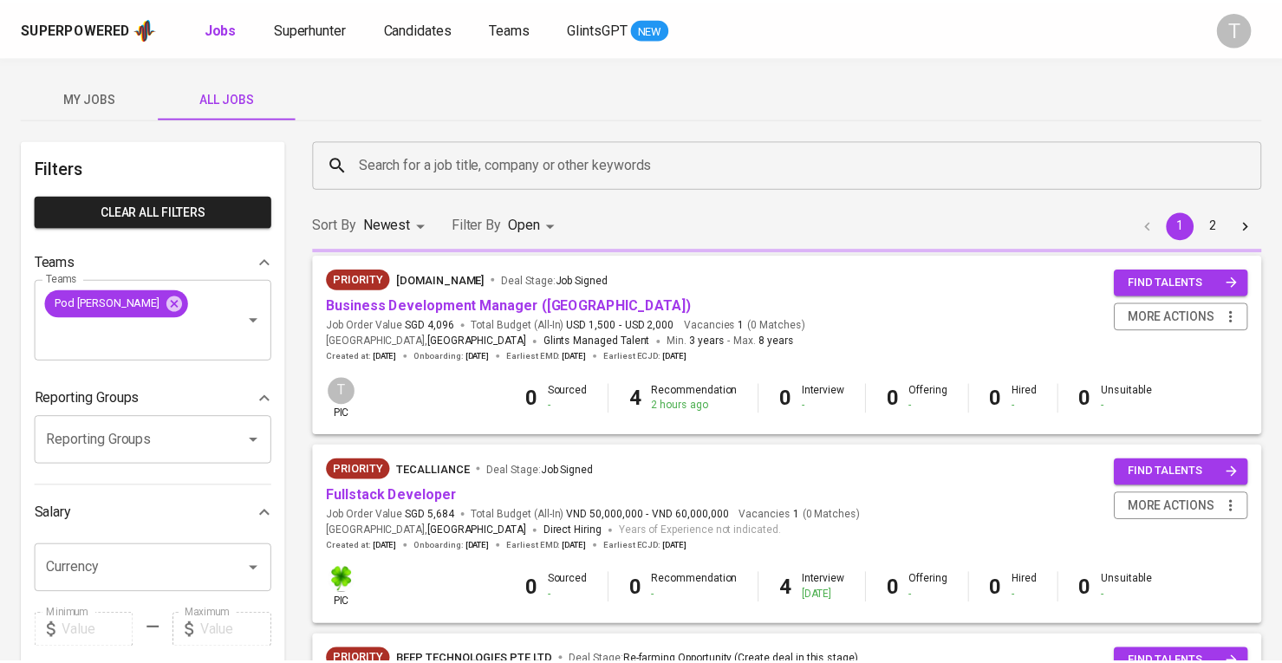
scroll to position [42, 0]
